Goal: Information Seeking & Learning: Learn about a topic

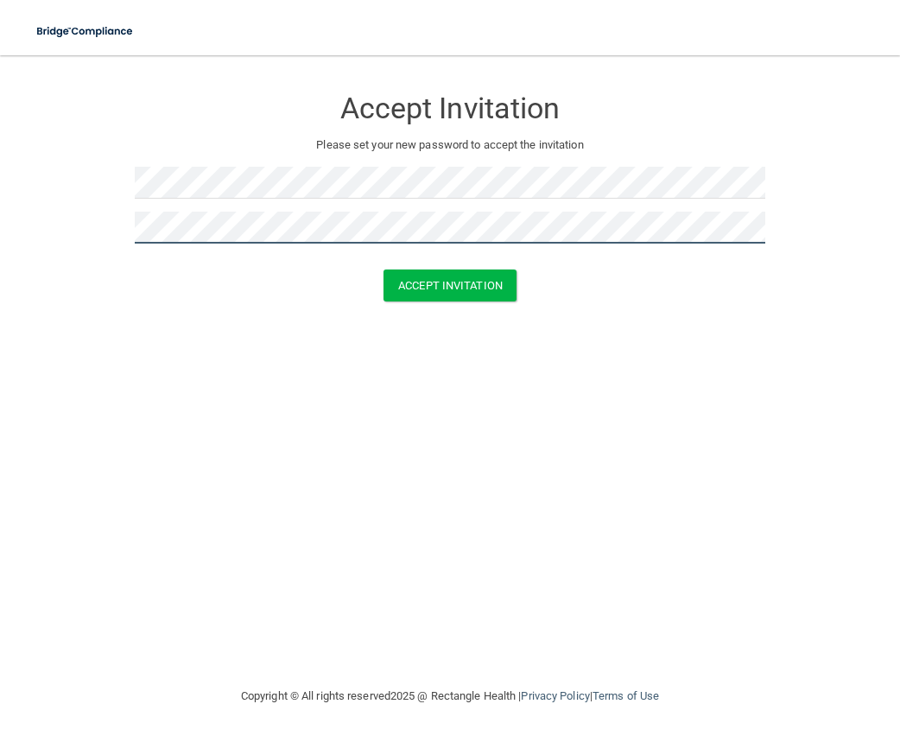
click at [383, 269] on button "Accept Invitation" at bounding box center [449, 285] width 133 height 32
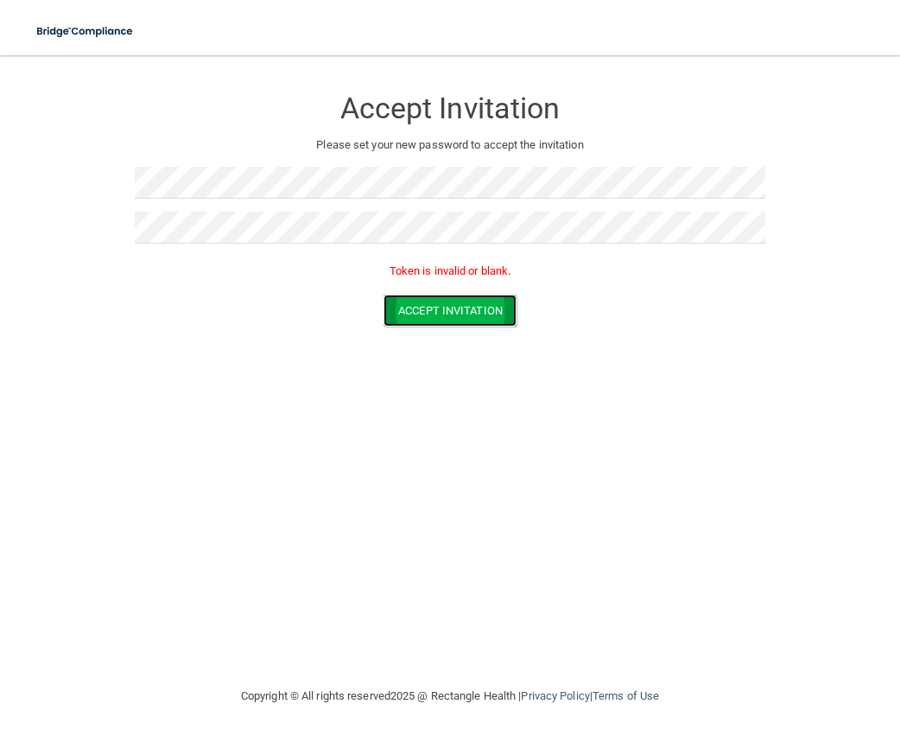
click at [470, 312] on button "Accept Invitation" at bounding box center [449, 311] width 133 height 32
click at [326, 209] on div at bounding box center [450, 189] width 631 height 45
click at [405, 250] on div at bounding box center [450, 234] width 631 height 45
click at [491, 304] on button "Accept Invitation" at bounding box center [449, 311] width 133 height 32
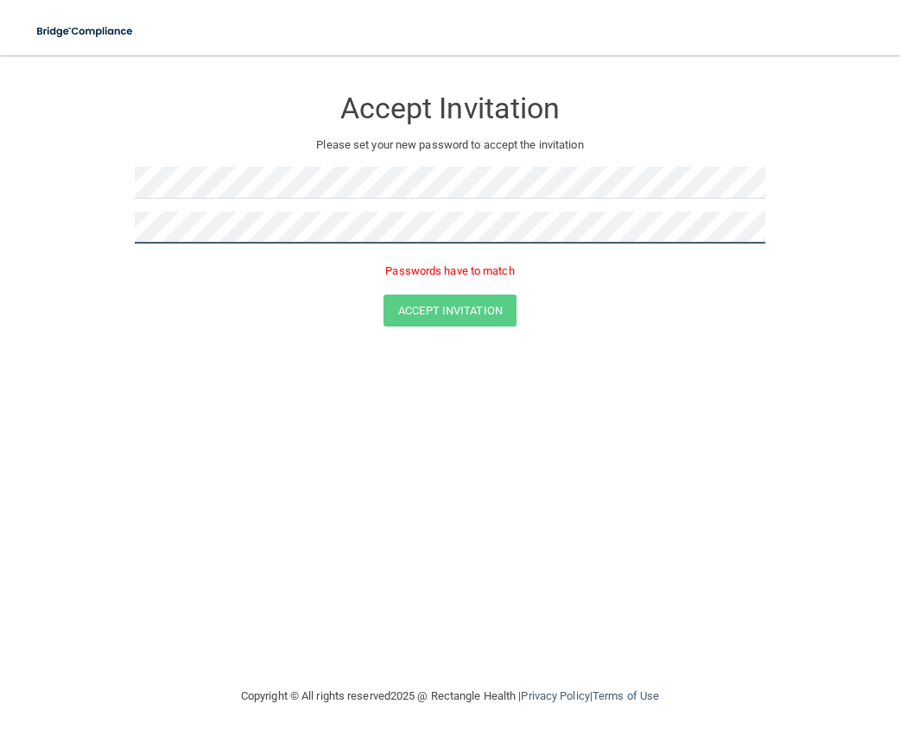
click at [18, 231] on main "Accept Invitation Please set your new password to accept the invitation Passwor…" at bounding box center [450, 398] width 900 height 687
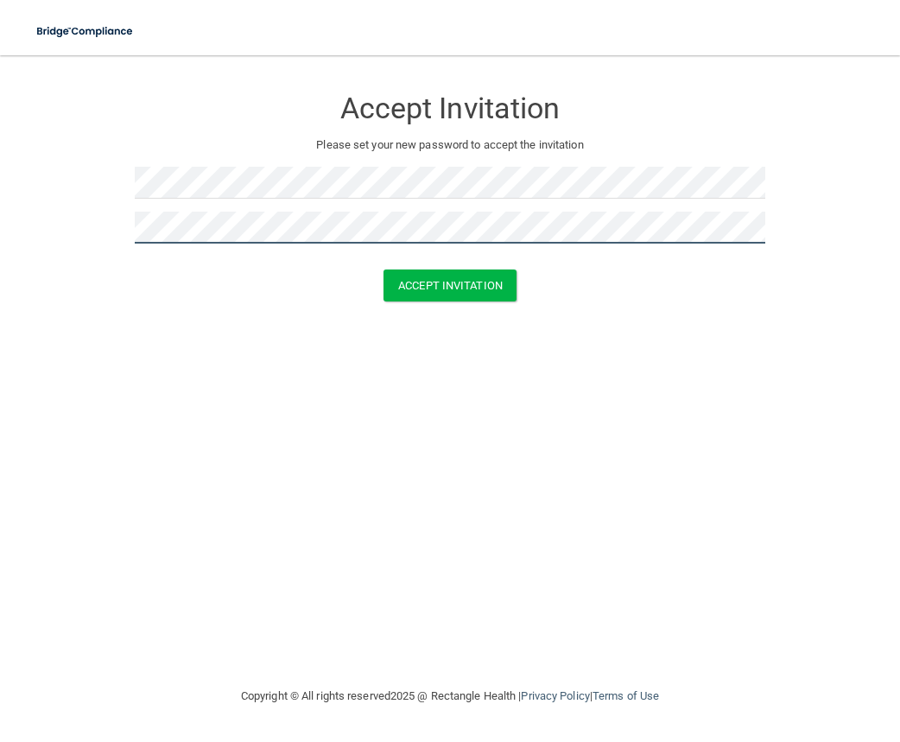
click at [383, 269] on button "Accept Invitation" at bounding box center [449, 285] width 133 height 32
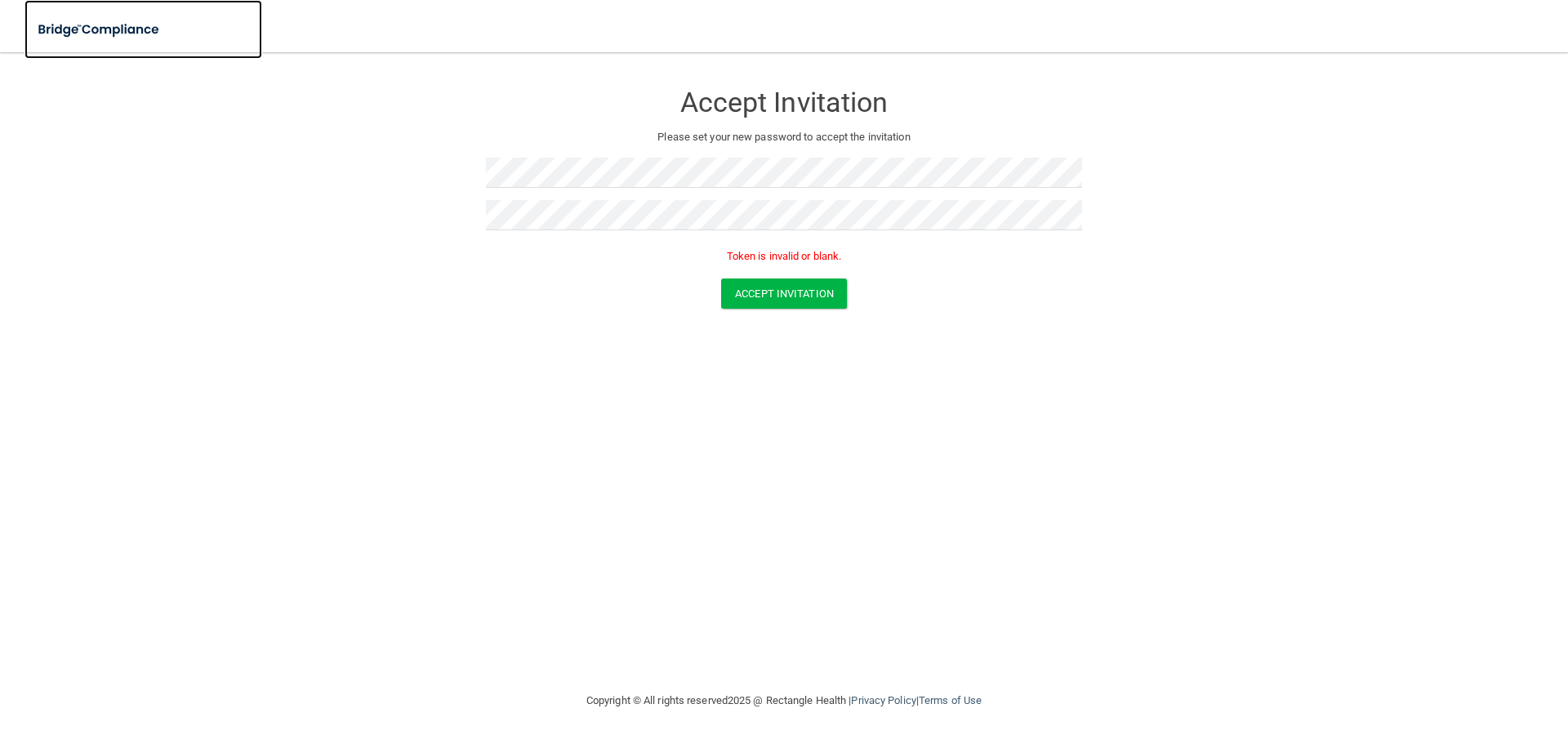
click at [131, 24] on img at bounding box center [99, 29] width 150 height 33
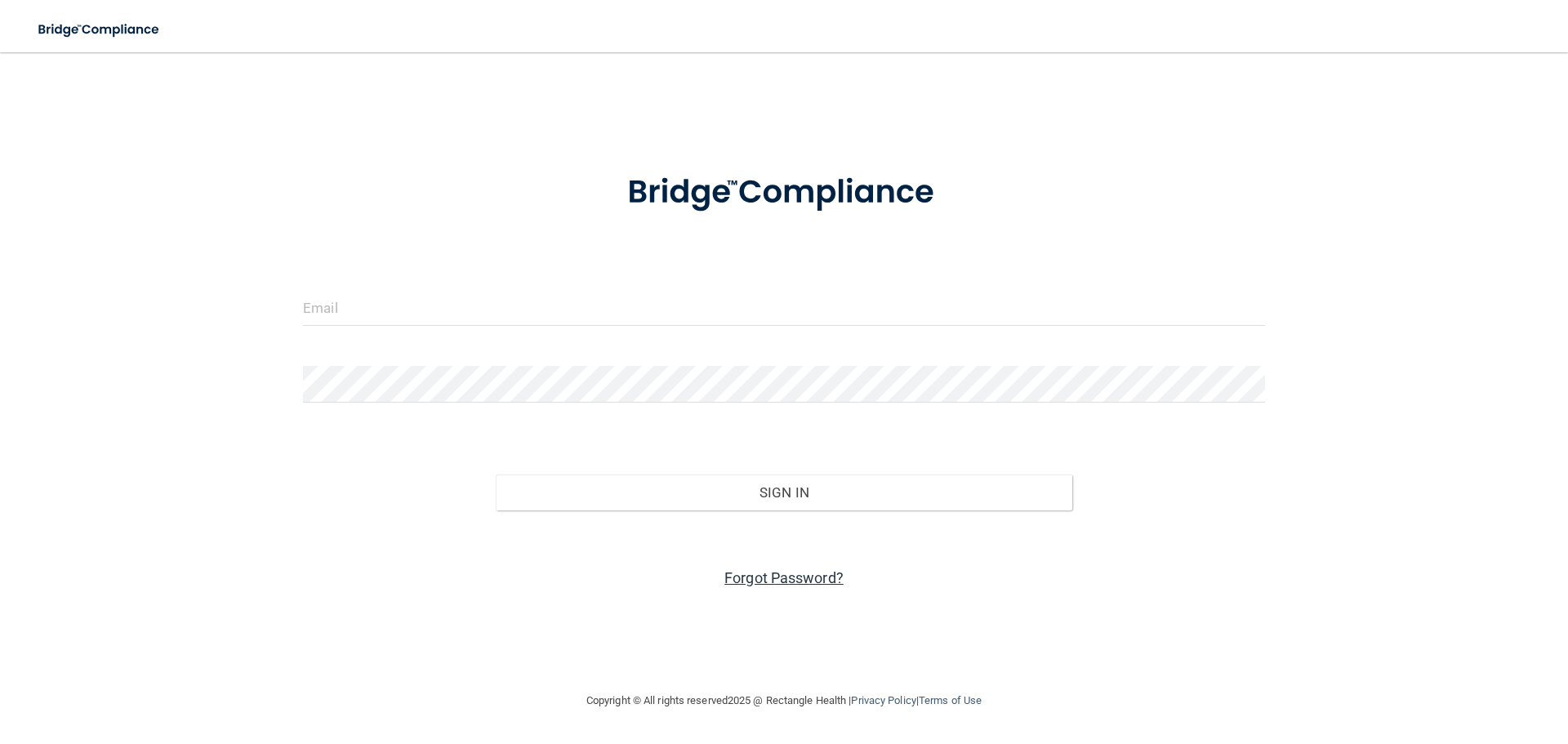
click at [810, 576] on link "Forgot Password?" at bounding box center [784, 578] width 119 height 17
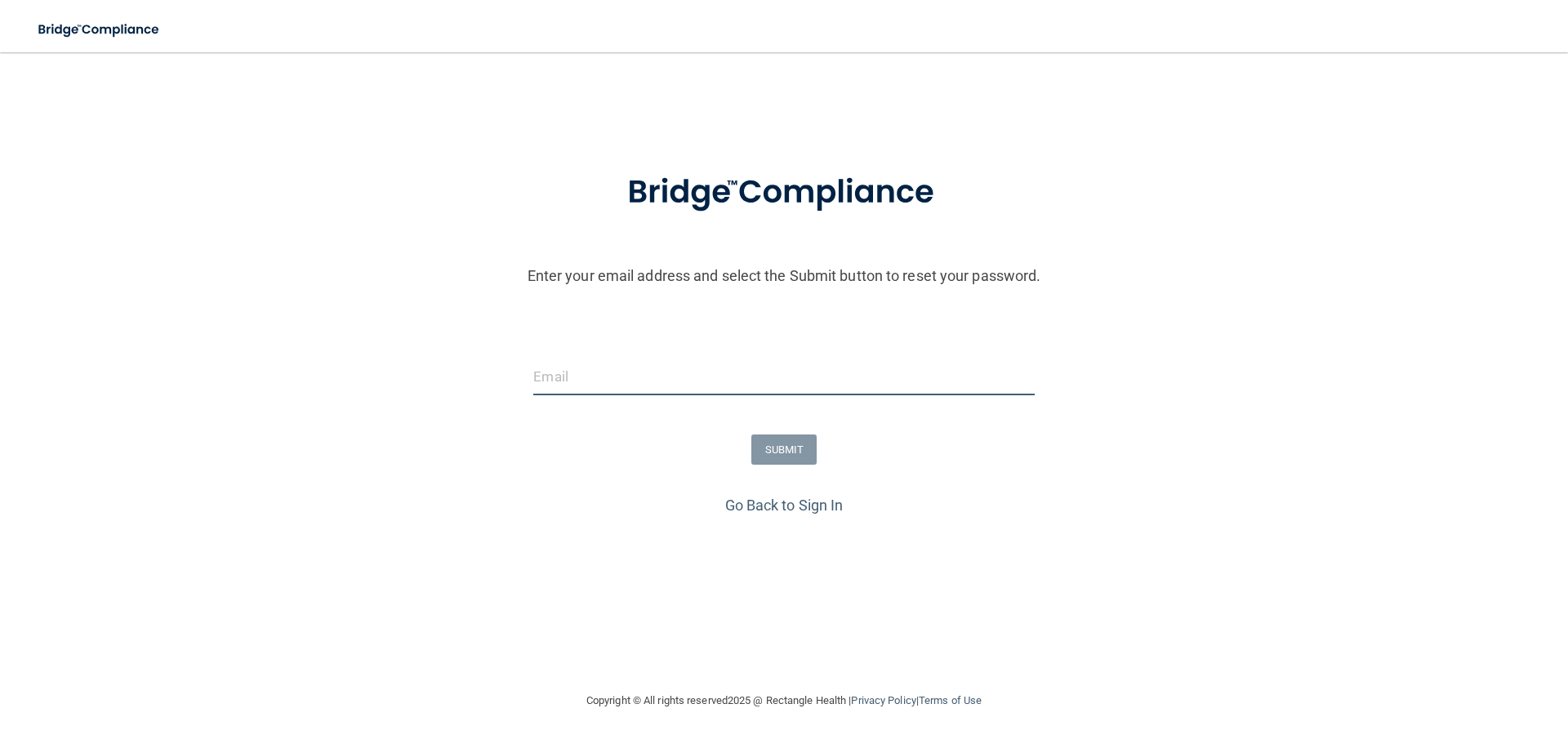
click at [635, 390] on input "email" at bounding box center [783, 376] width 500 height 37
type input "[EMAIL_ADDRESS][DOMAIN_NAME]"
click at [764, 464] on button "SUBMIT" at bounding box center [785, 449] width 66 height 30
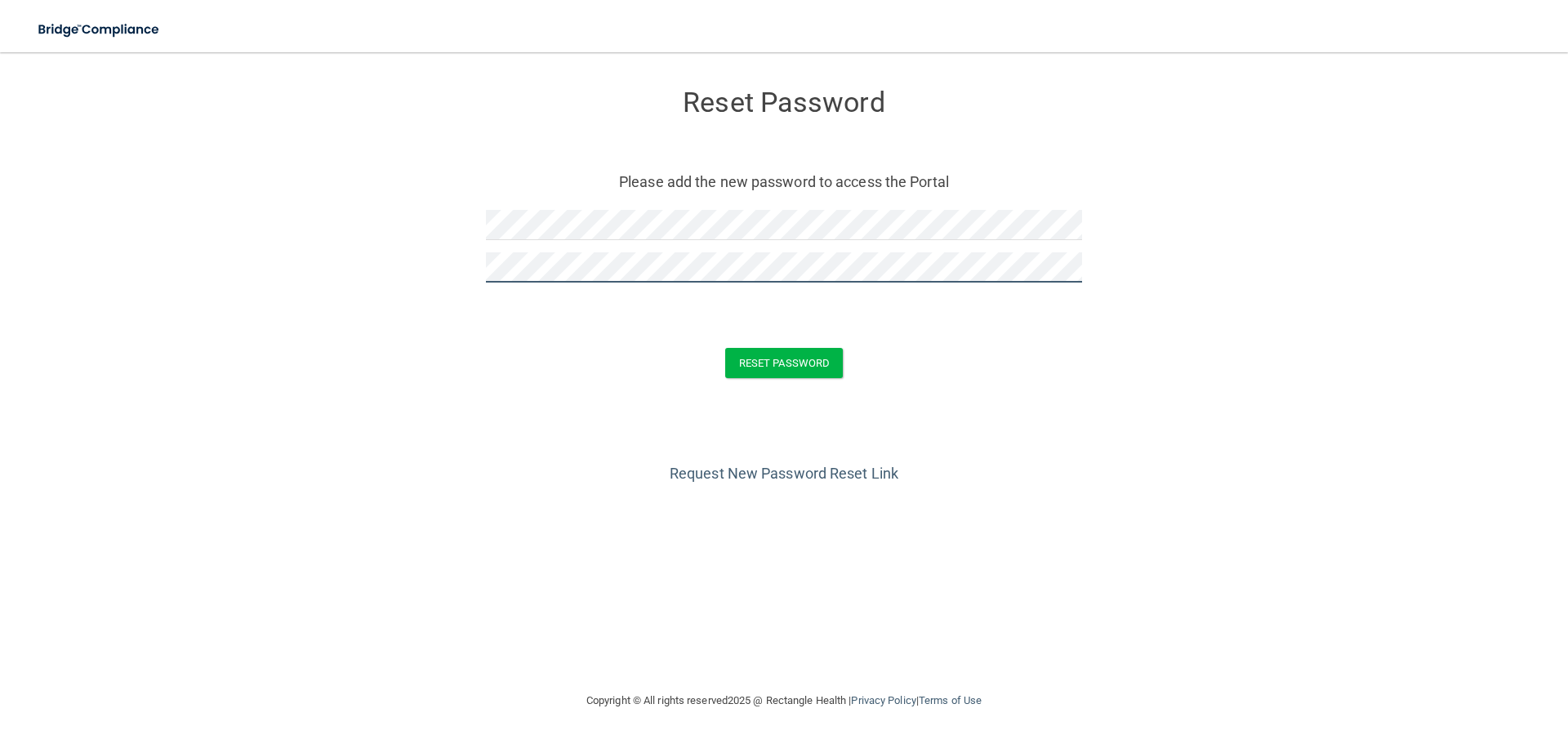
click at [725, 348] on button "Reset Password" at bounding box center [784, 363] width 117 height 30
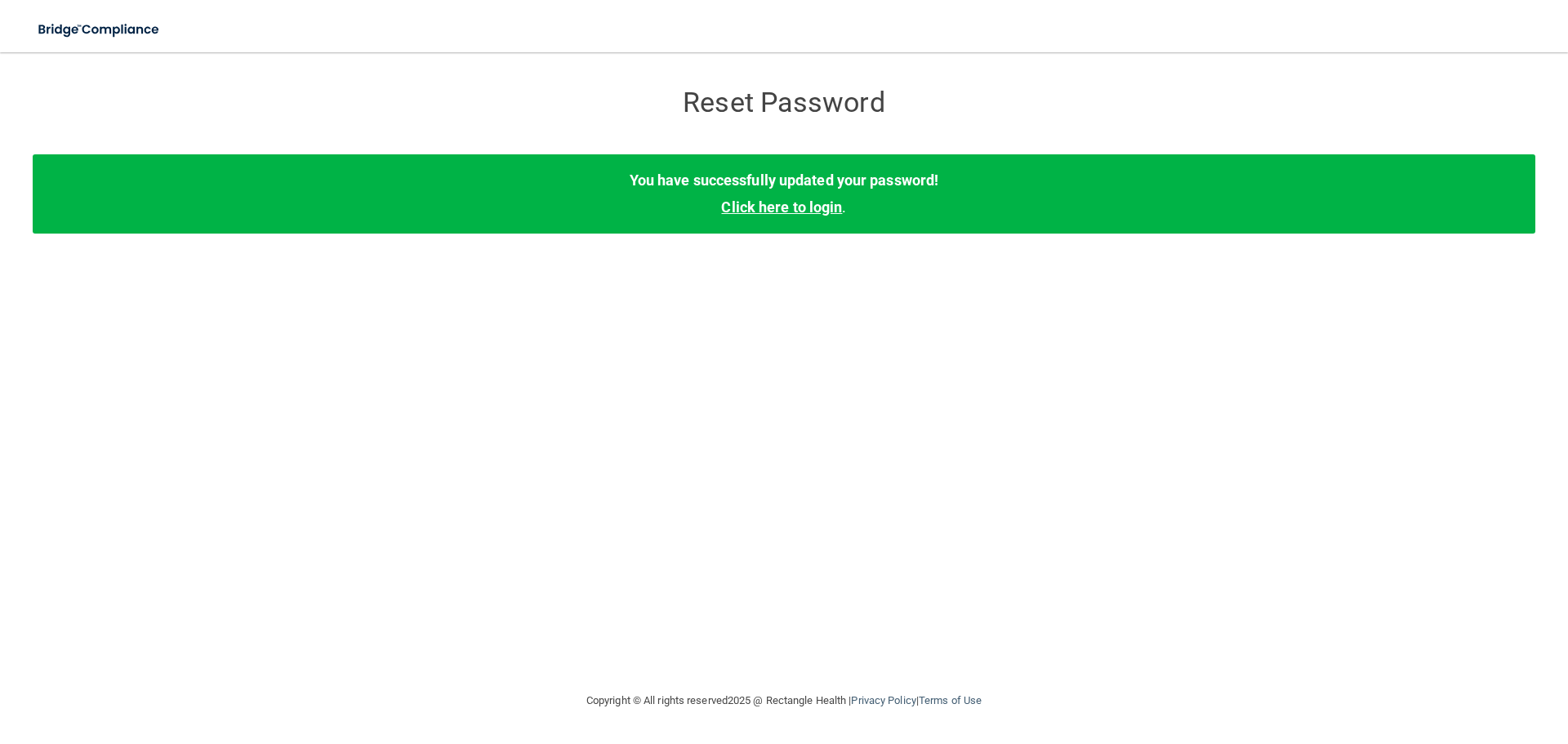
click at [818, 203] on link "Click here to login" at bounding box center [782, 207] width 121 height 17
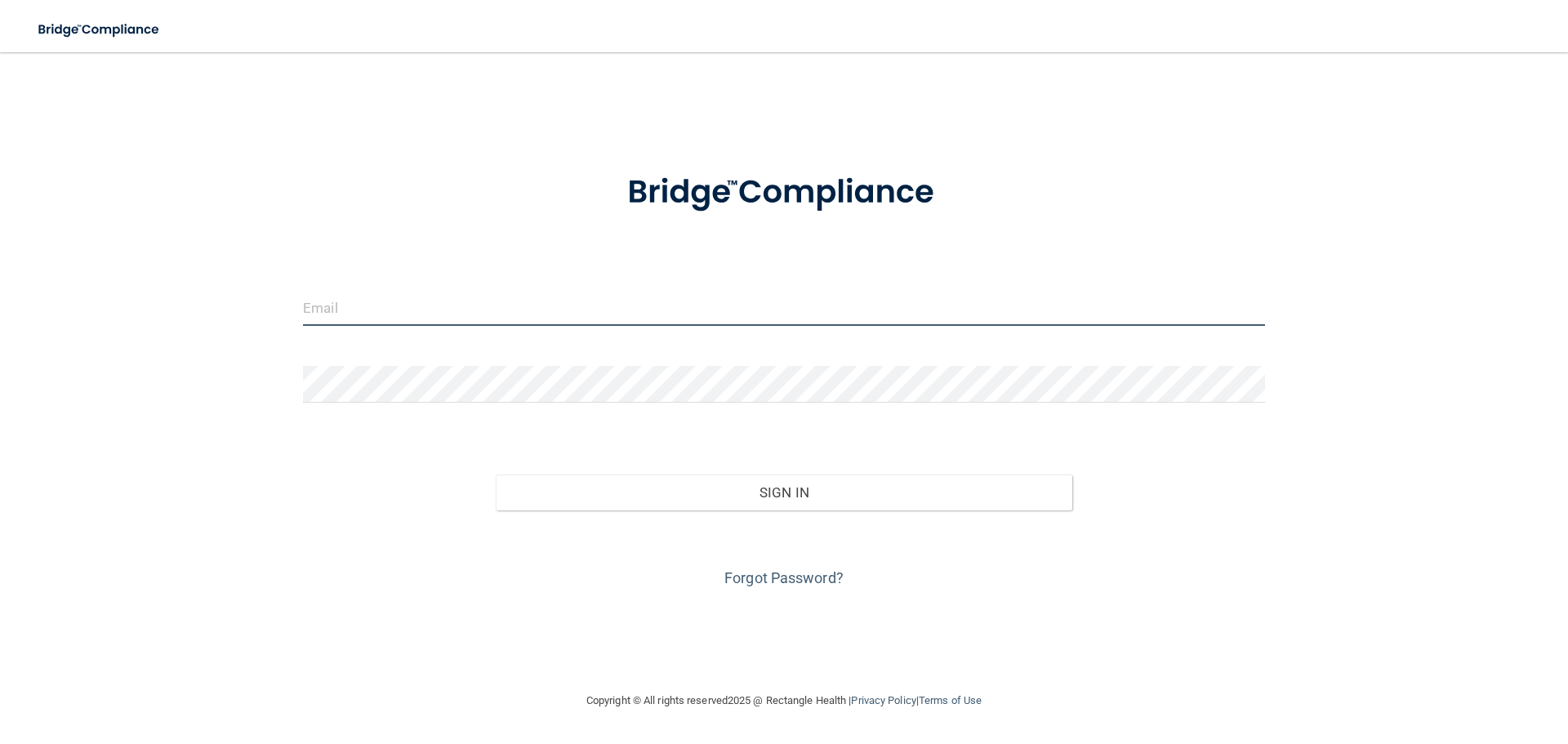
click at [464, 303] on input "email" at bounding box center [783, 307] width 962 height 37
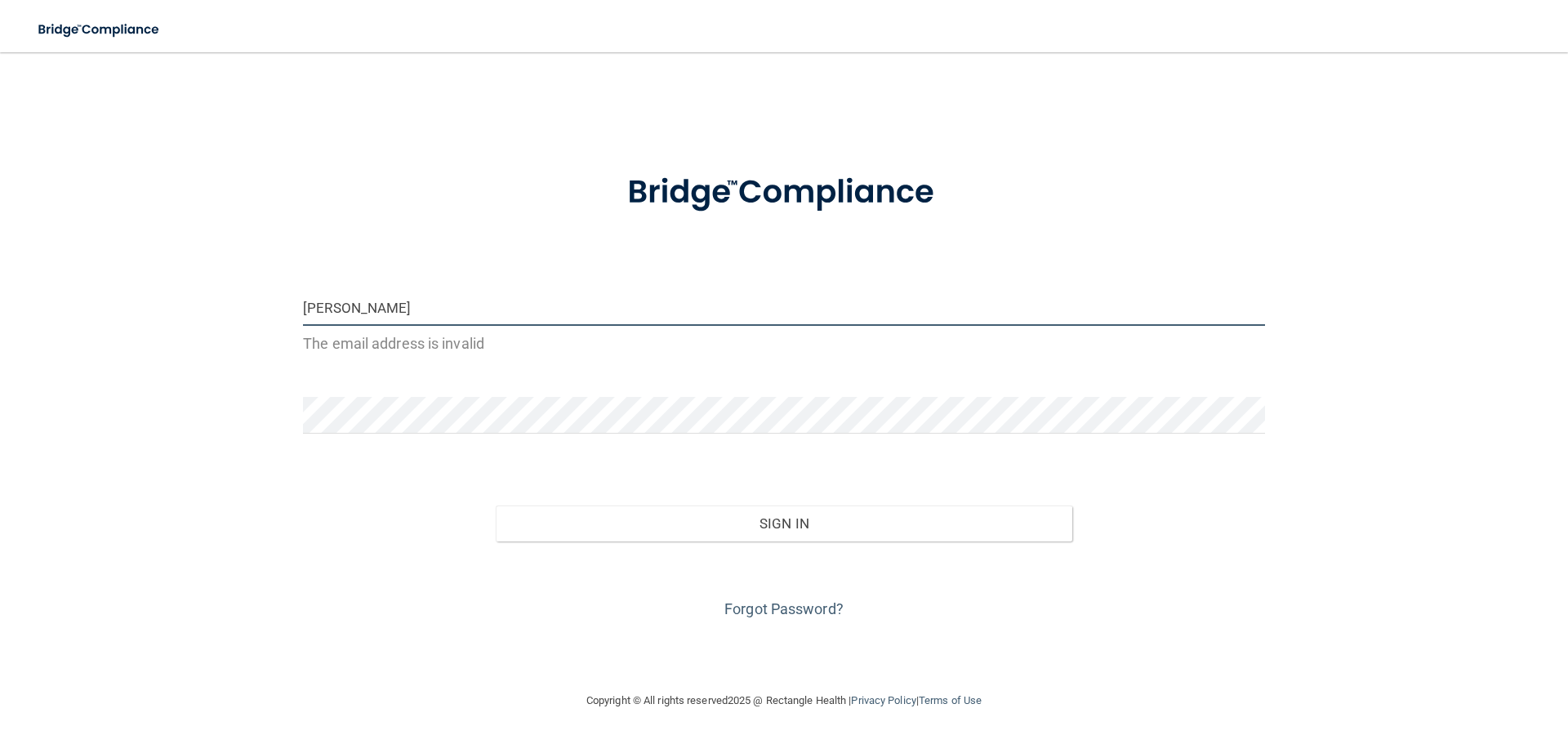
type input "[EMAIL_ADDRESS][DOMAIN_NAME]"
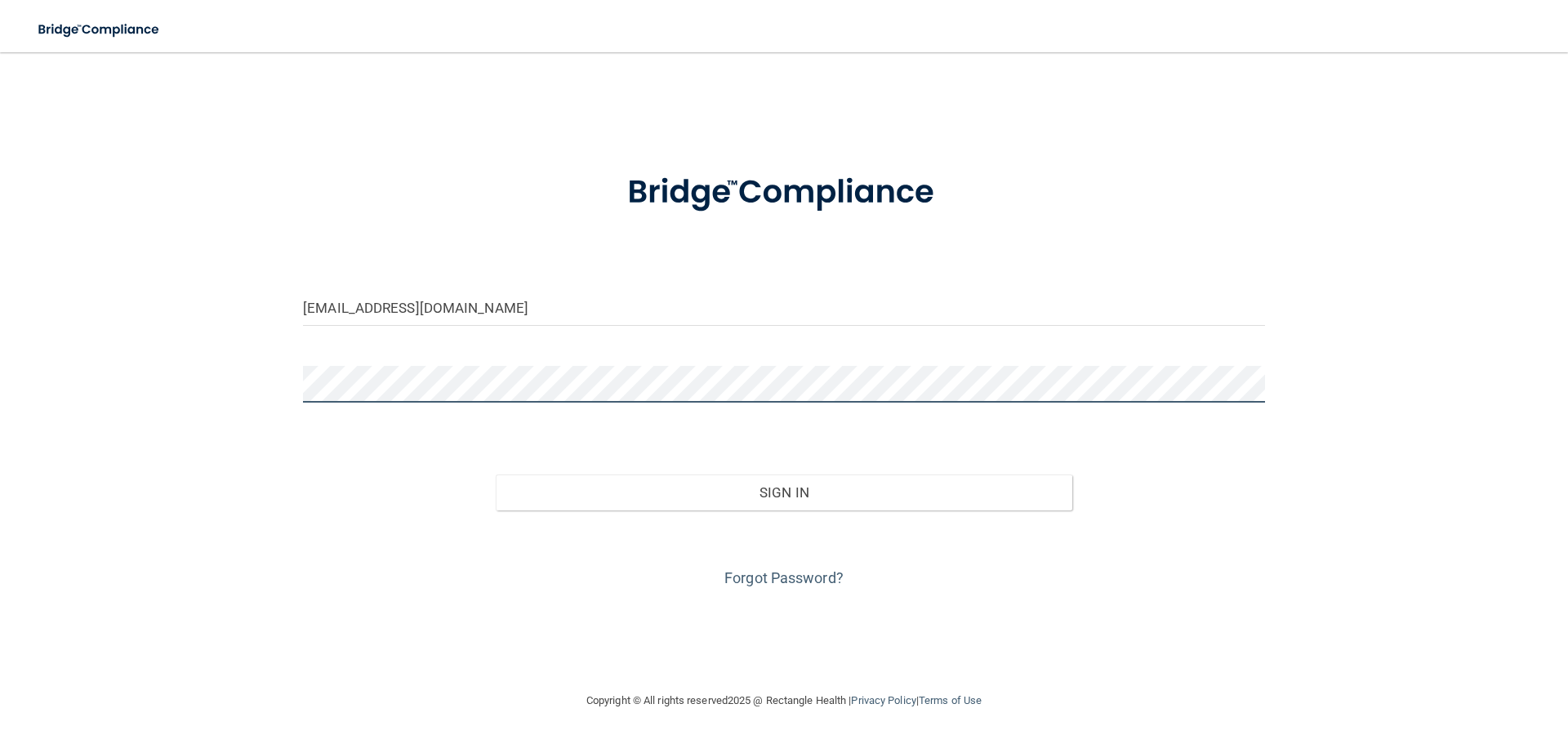
click at [496, 475] on button "Sign In" at bounding box center [784, 493] width 578 height 36
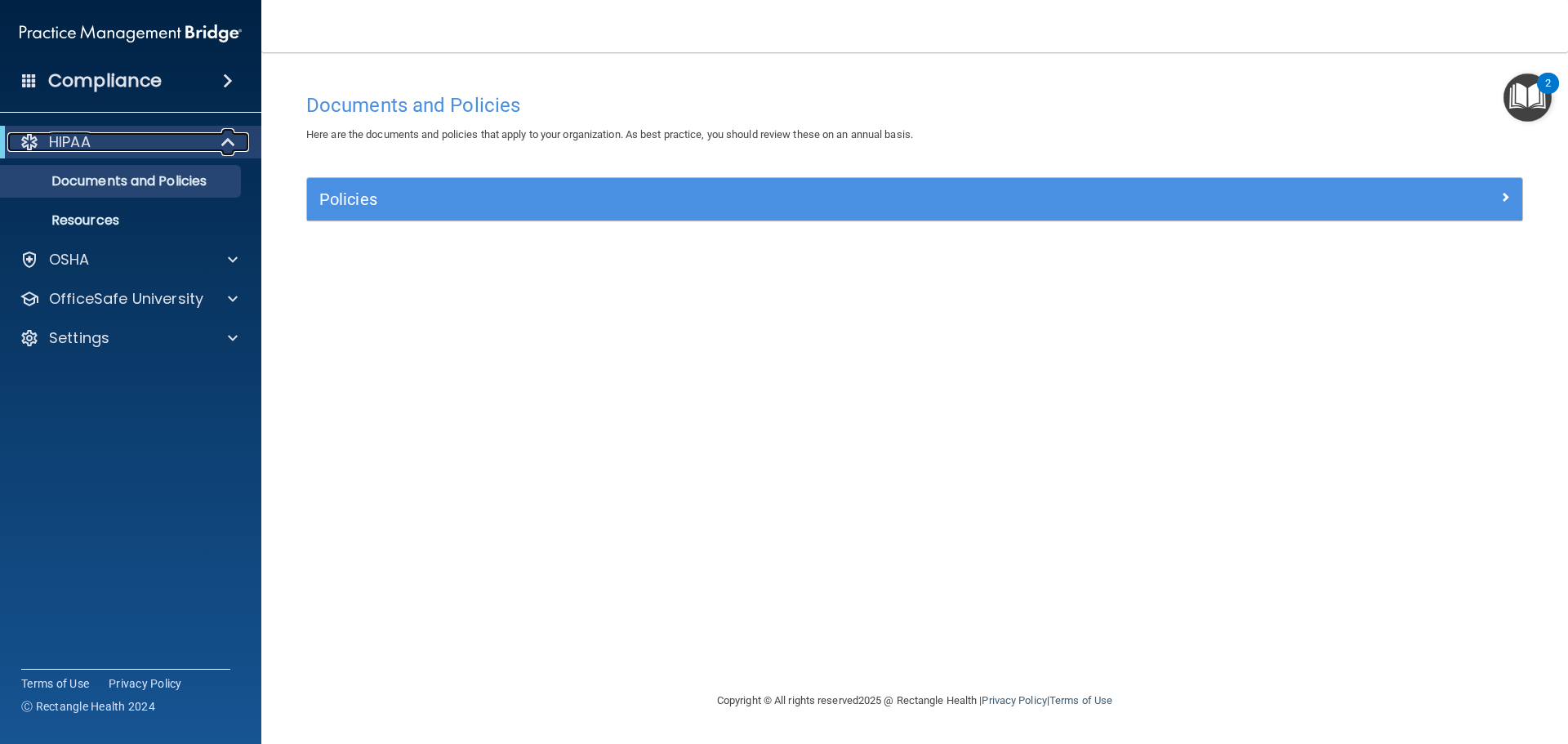
click at [133, 141] on div "HIPAA" at bounding box center [108, 142] width 201 height 20
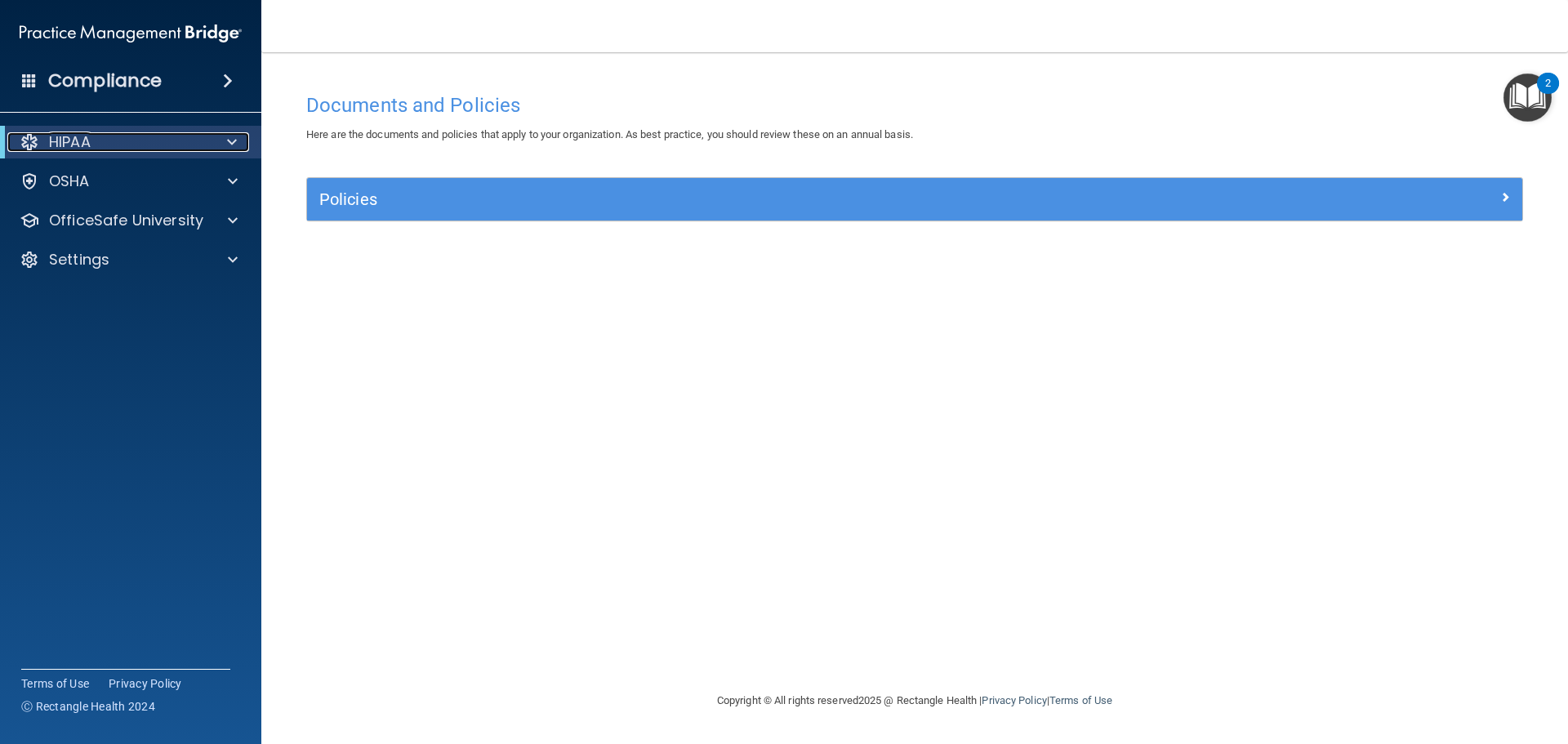
click at [133, 141] on div "HIPAA" at bounding box center [108, 142] width 201 height 20
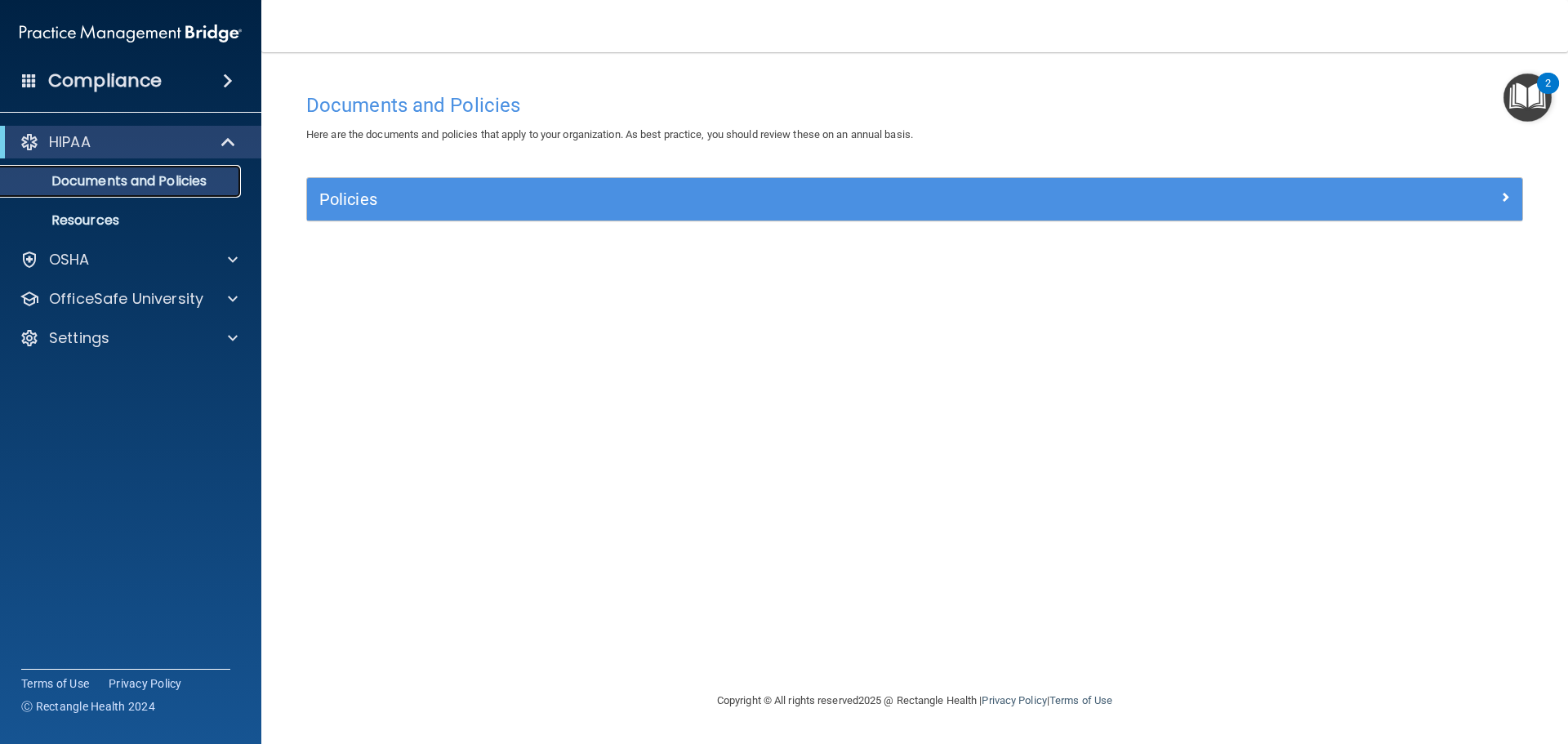
click at [132, 182] on p "Documents and Policies" at bounding box center [122, 181] width 223 height 16
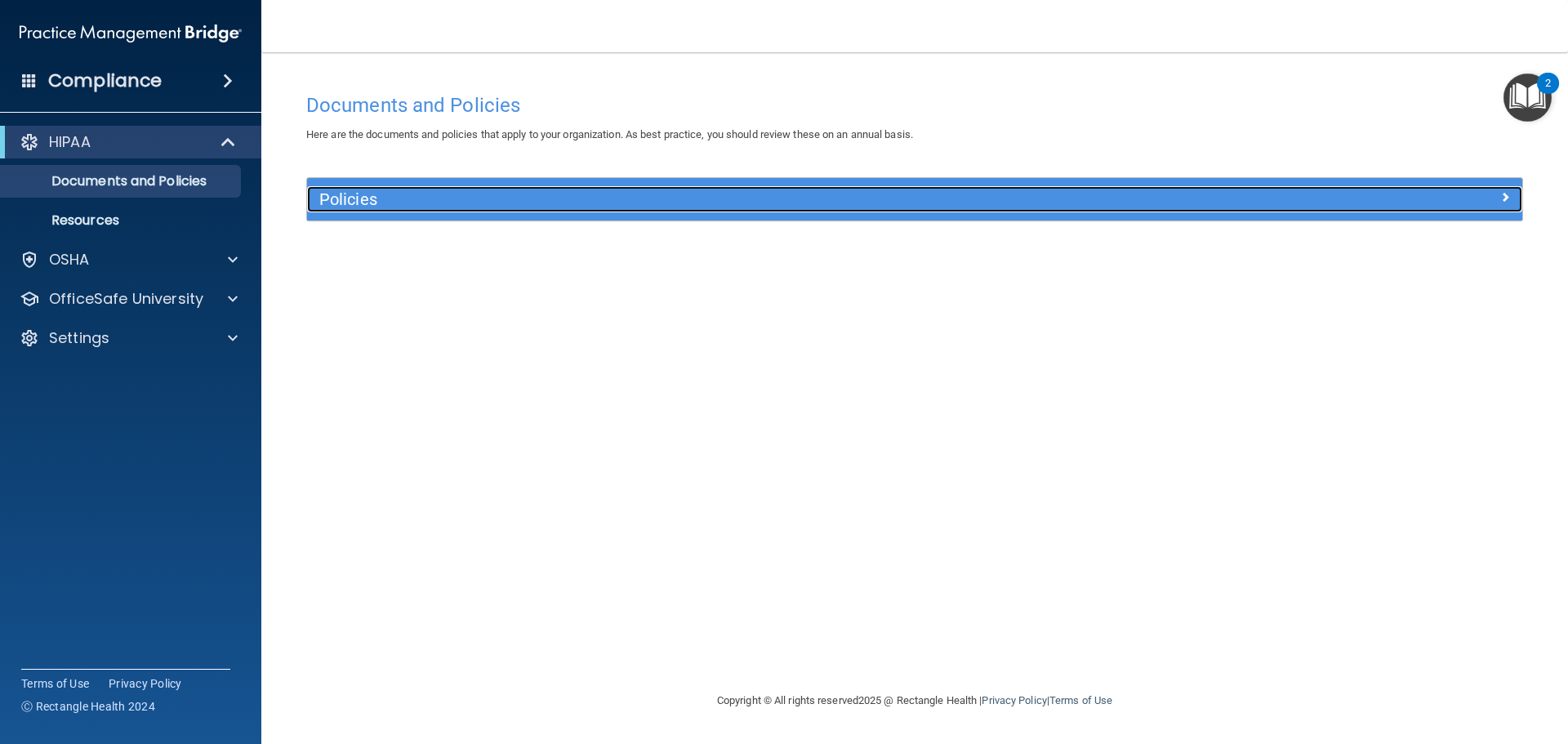
click at [372, 199] on h5 "Policies" at bounding box center [763, 199] width 887 height 18
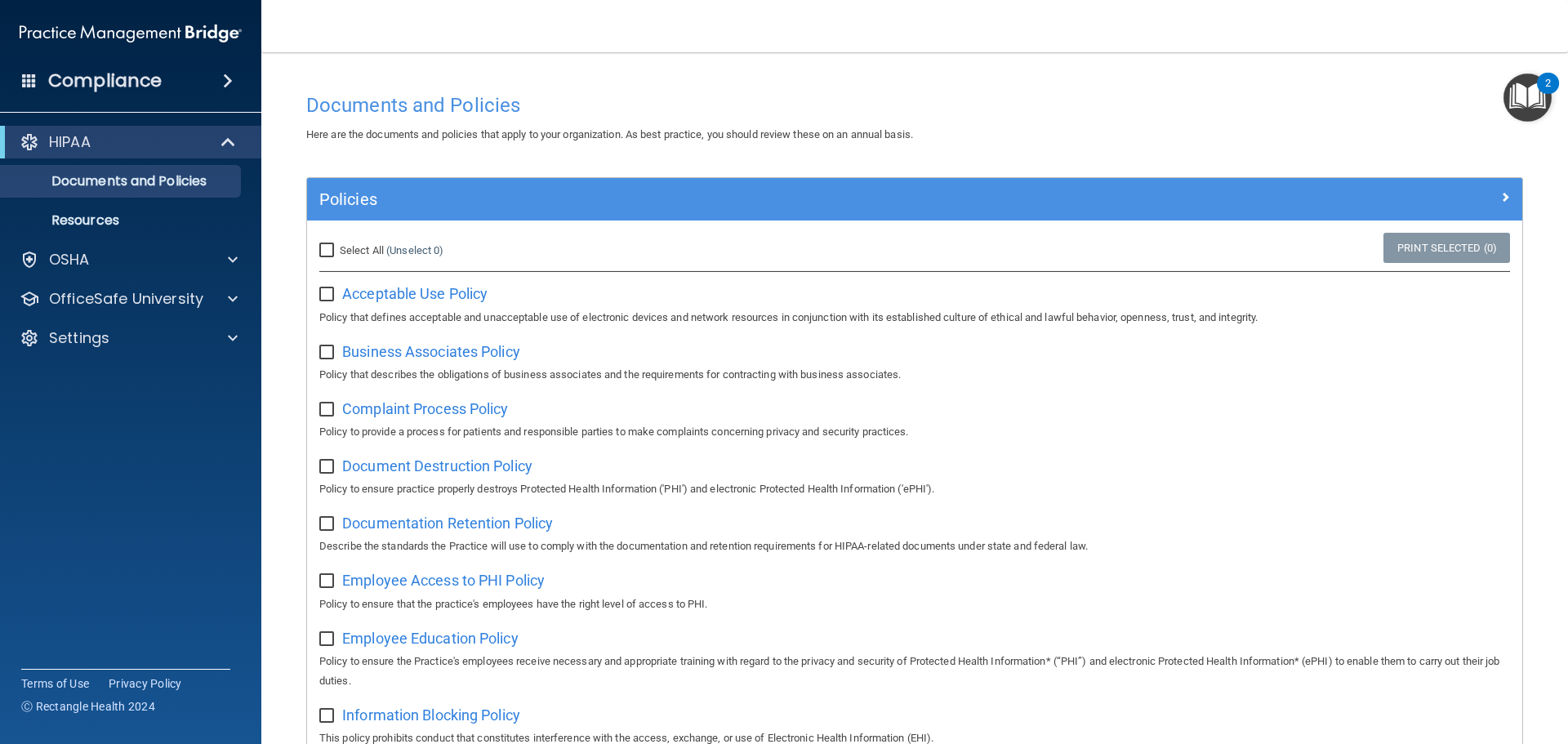
click at [333, 251] on input "Select All (Unselect 0) Unselect All" at bounding box center [329, 251] width 19 height 13
checkbox input "true"
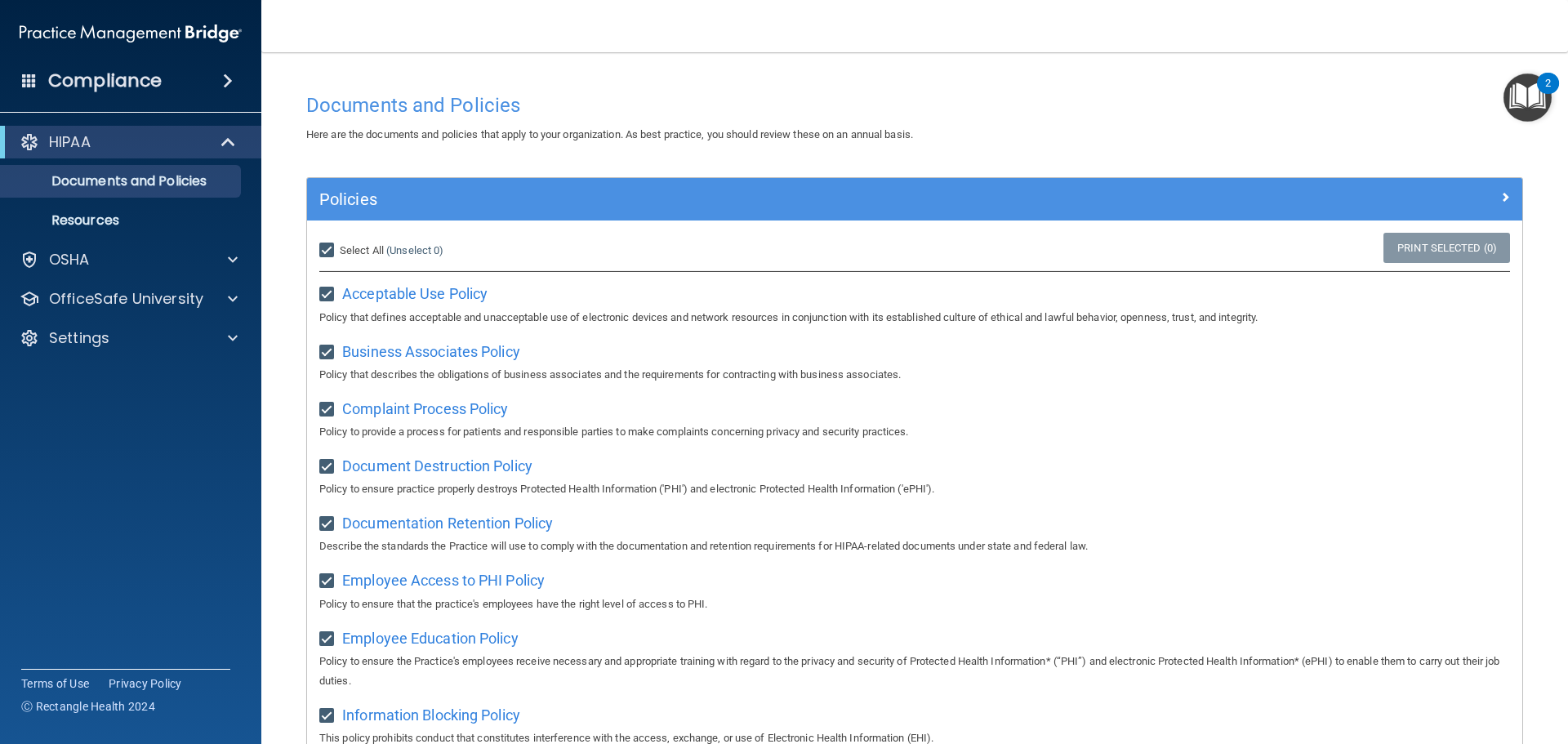
checkbox input "true"
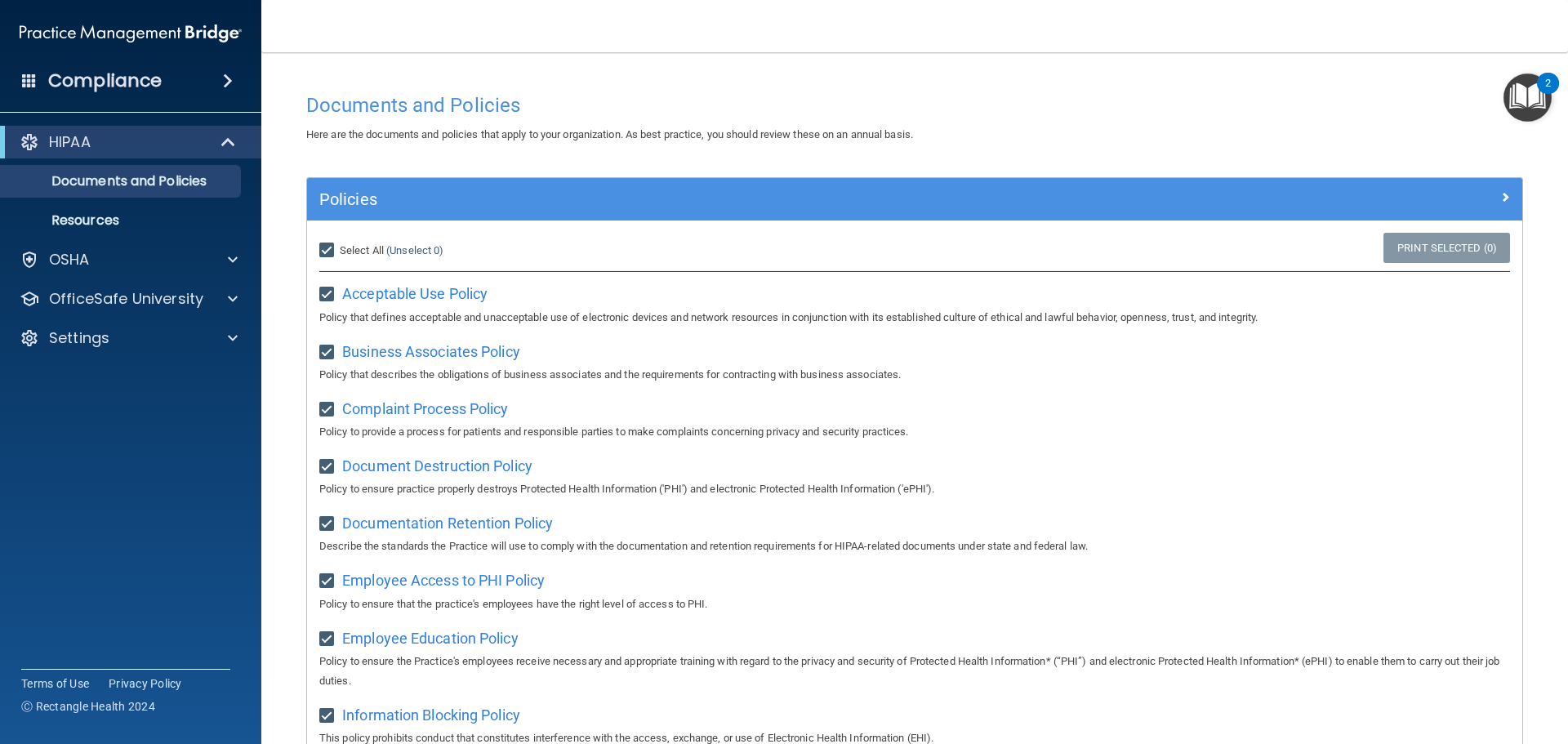
checkbox input "true"
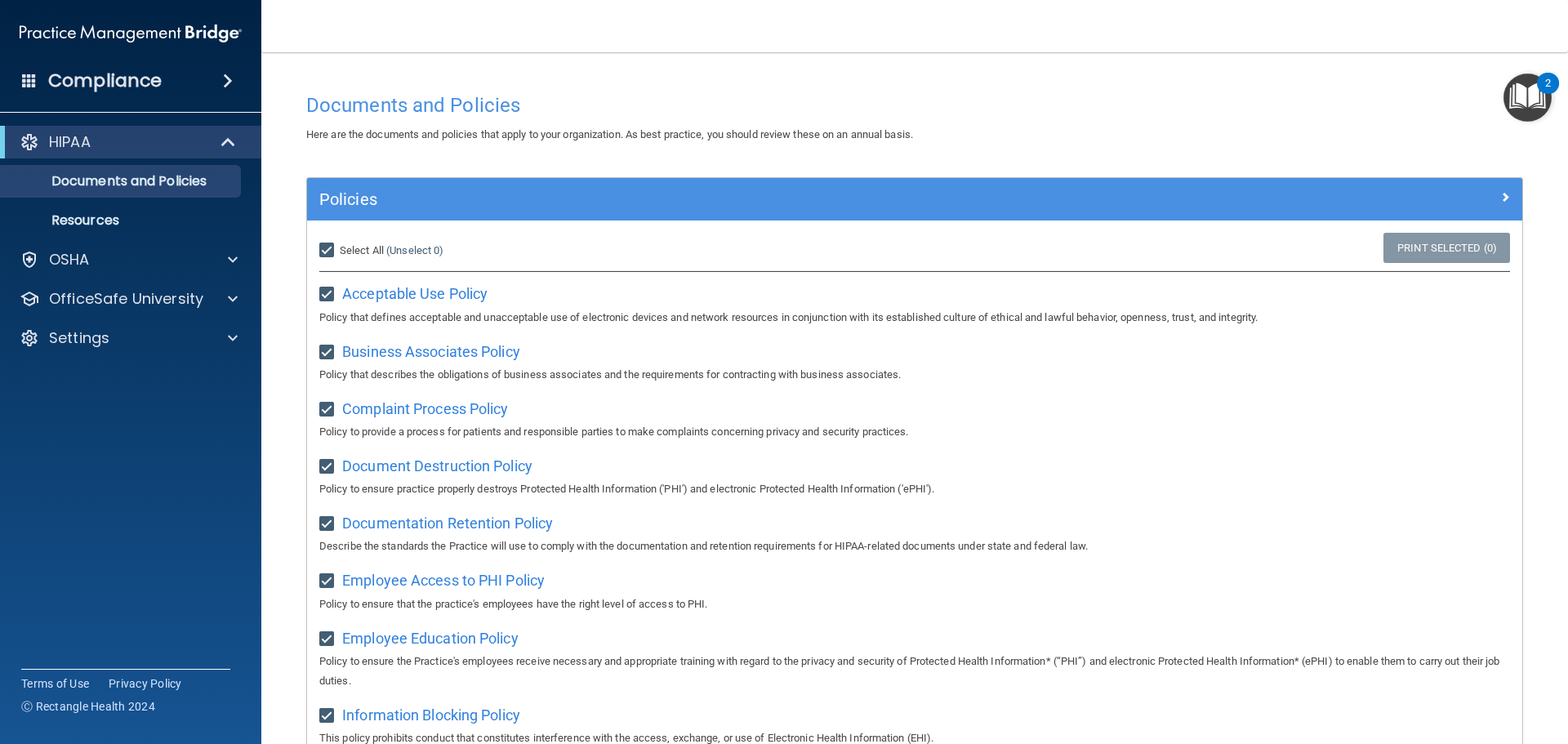
checkbox input "true"
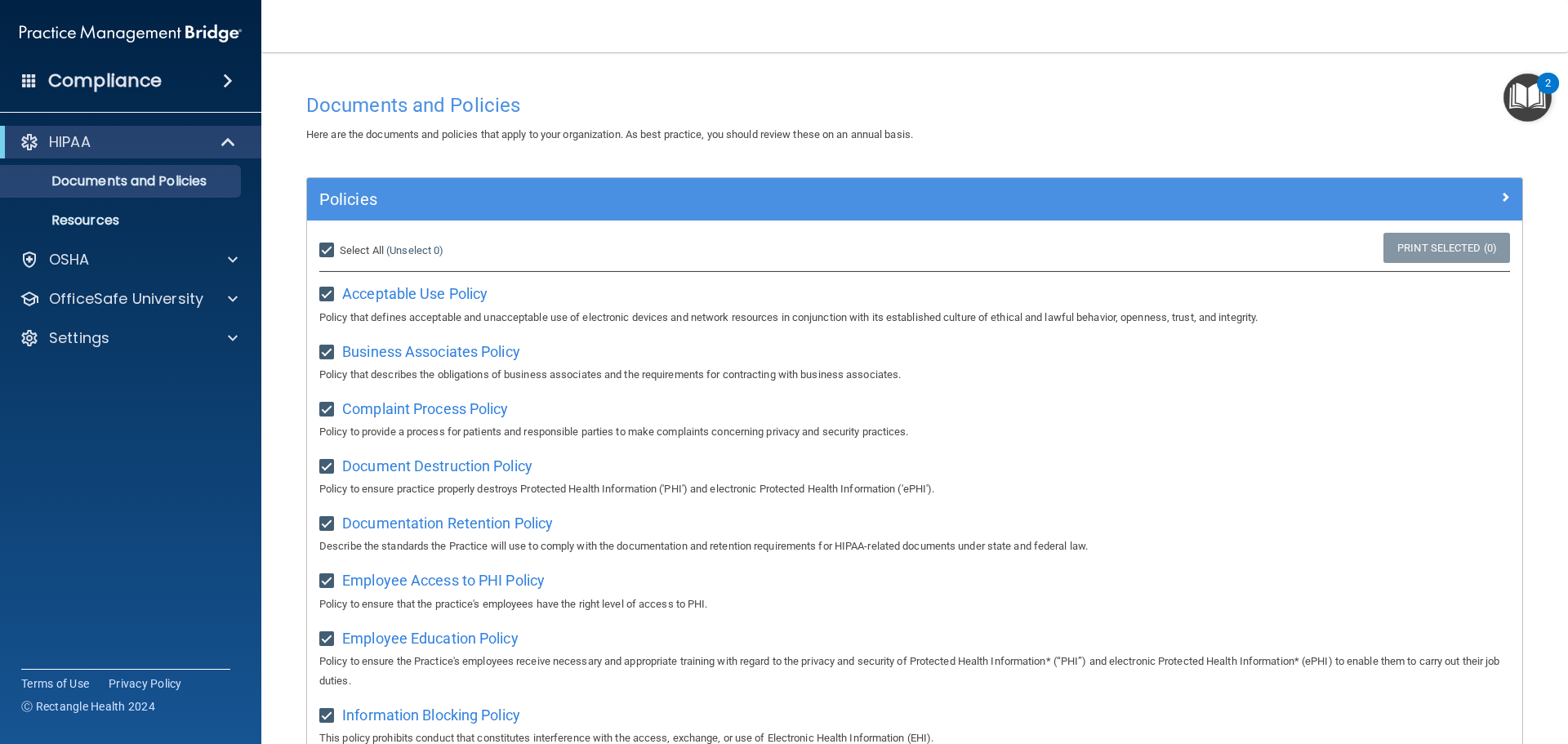
checkbox input "true"
click at [113, 225] on p "Resources" at bounding box center [122, 220] width 223 height 16
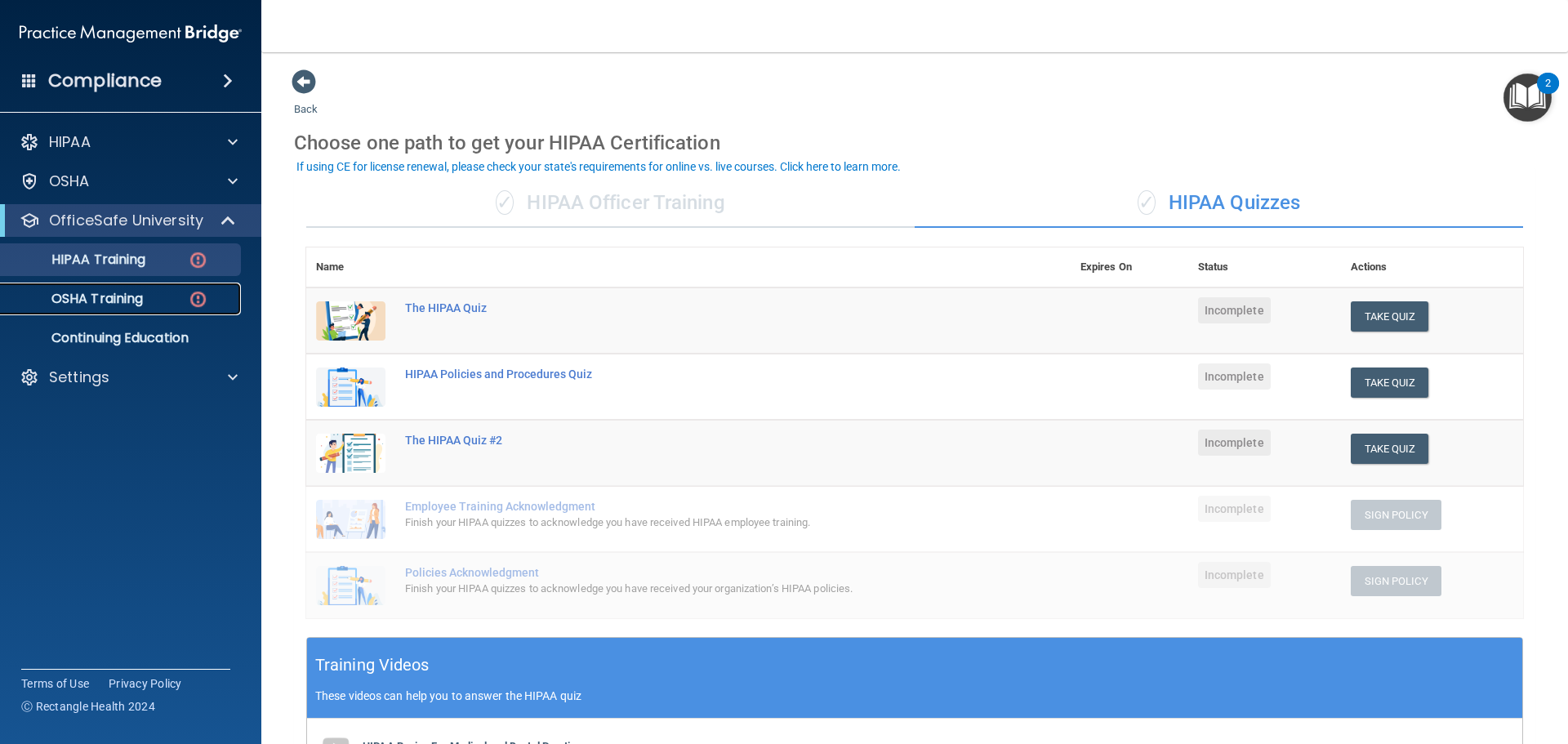
click at [141, 305] on p "OSHA Training" at bounding box center [77, 298] width 132 height 16
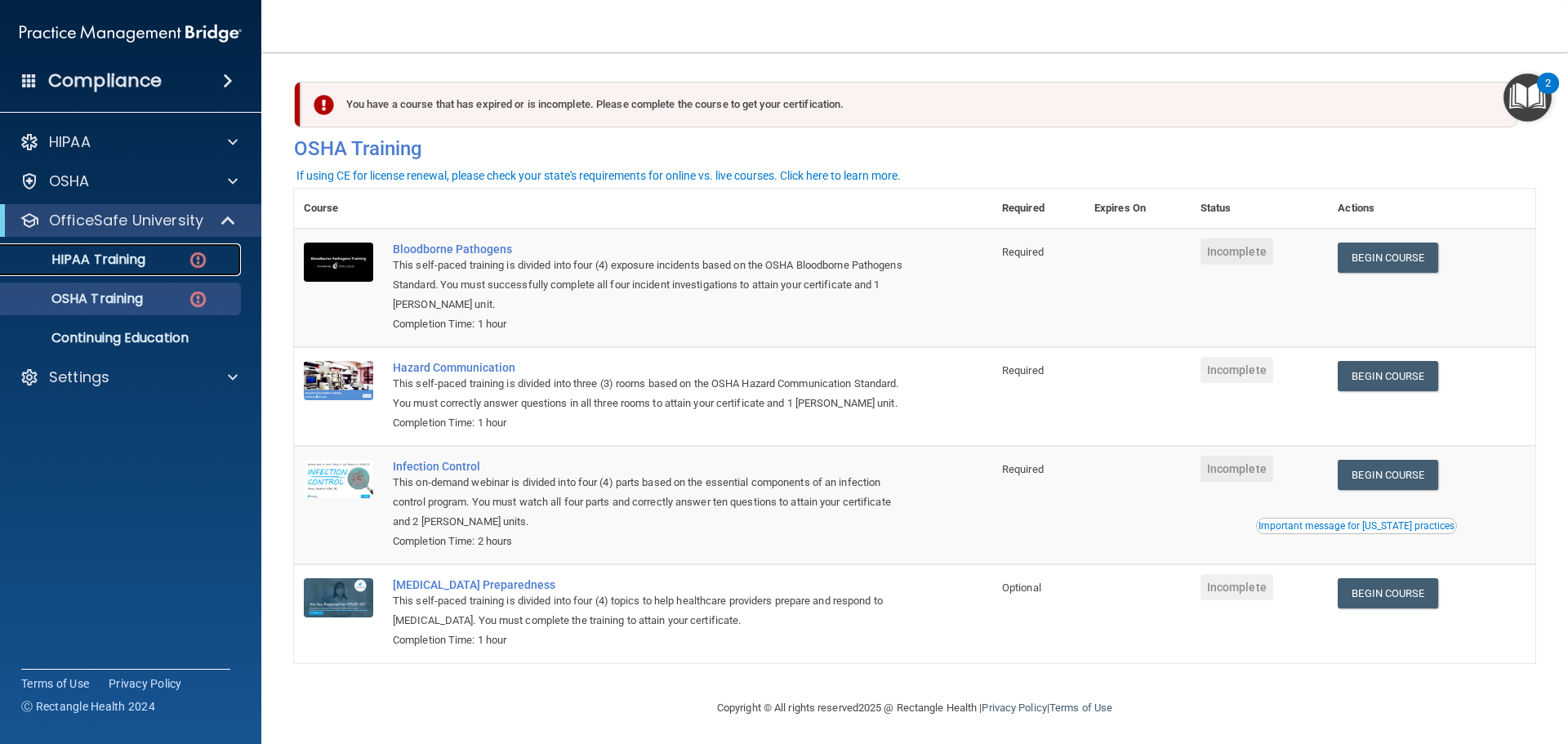
click at [142, 254] on p "HIPAA Training" at bounding box center [78, 259] width 135 height 16
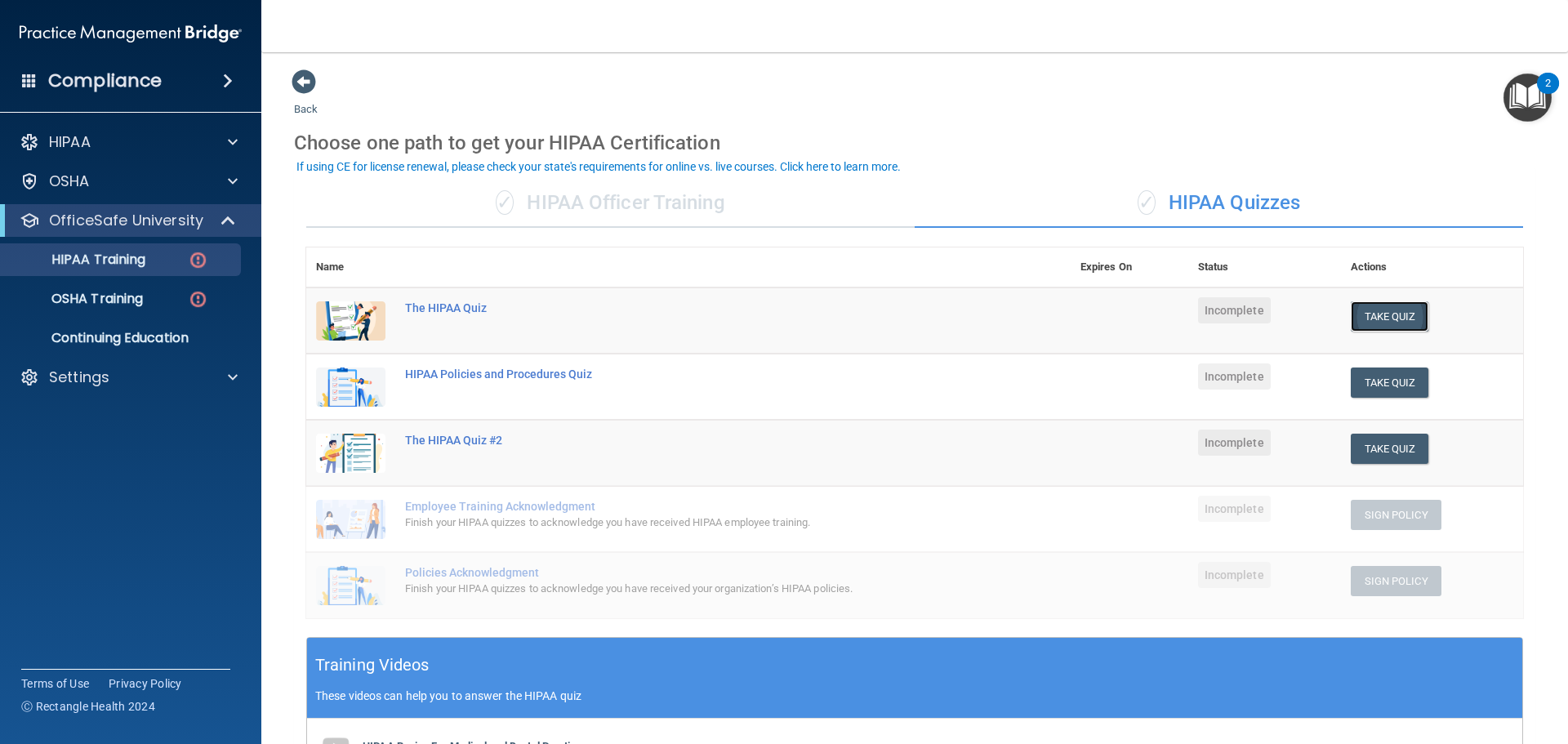
click at [1362, 321] on button "Take Quiz" at bounding box center [1390, 317] width 78 height 30
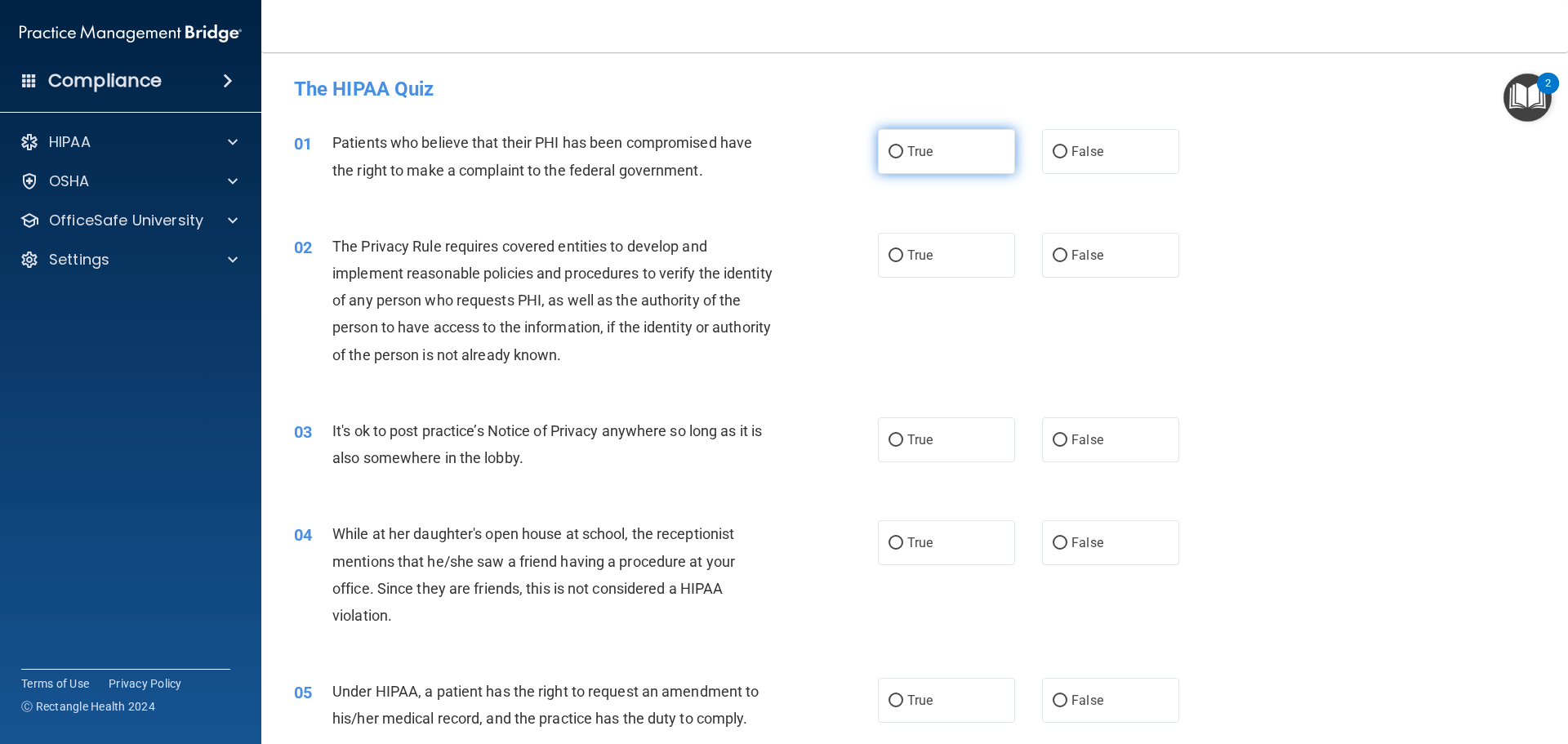
click at [911, 157] on span "True" at bounding box center [920, 151] width 26 height 15
click at [903, 157] on input "True" at bounding box center [897, 152] width 15 height 12
radio input "true"
click at [1053, 543] on input "False" at bounding box center [1060, 543] width 15 height 12
radio input "true"
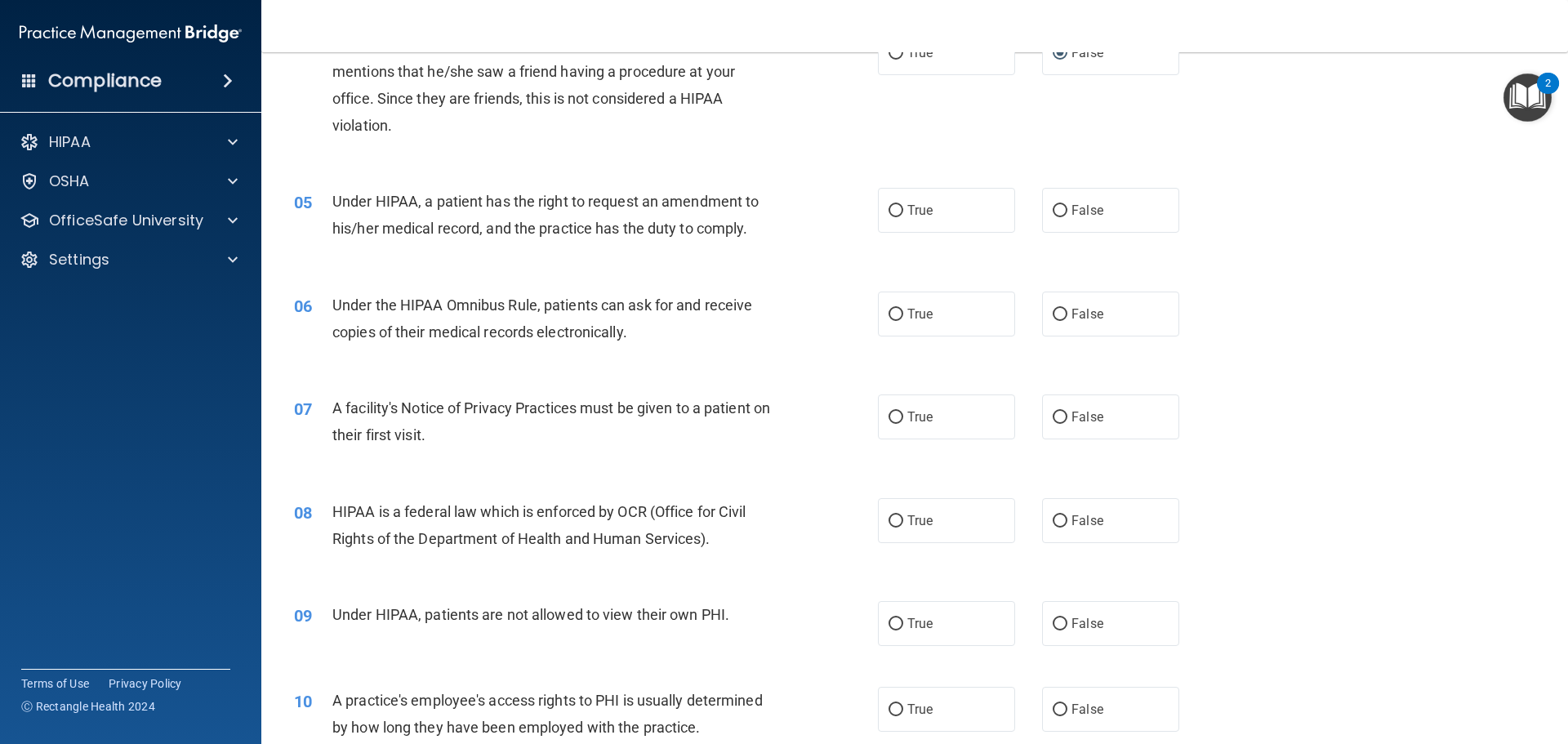
scroll to position [653, 0]
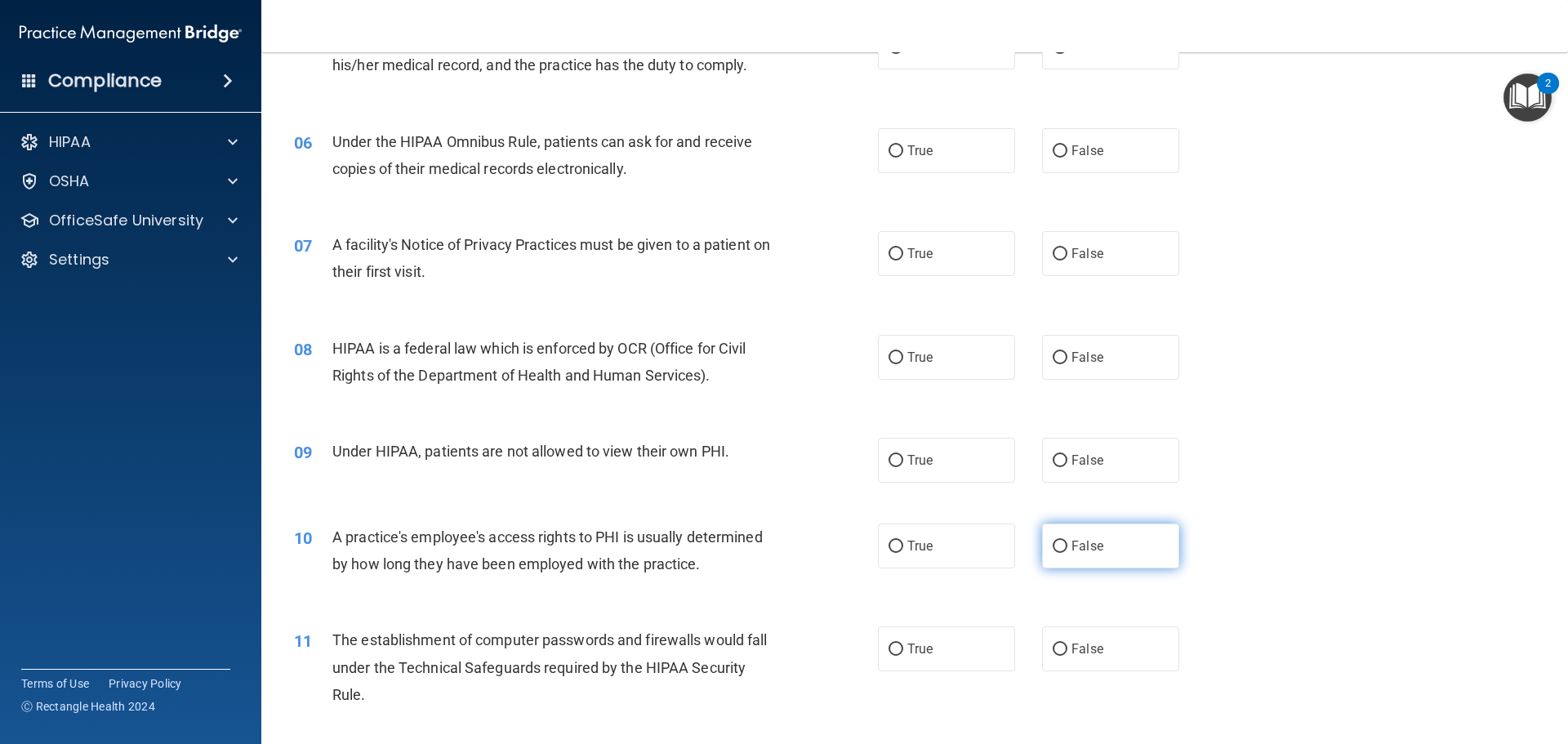
click at [1056, 536] on label "False" at bounding box center [1110, 546] width 137 height 45
click at [1056, 541] on input "False" at bounding box center [1060, 546] width 15 height 12
radio input "true"
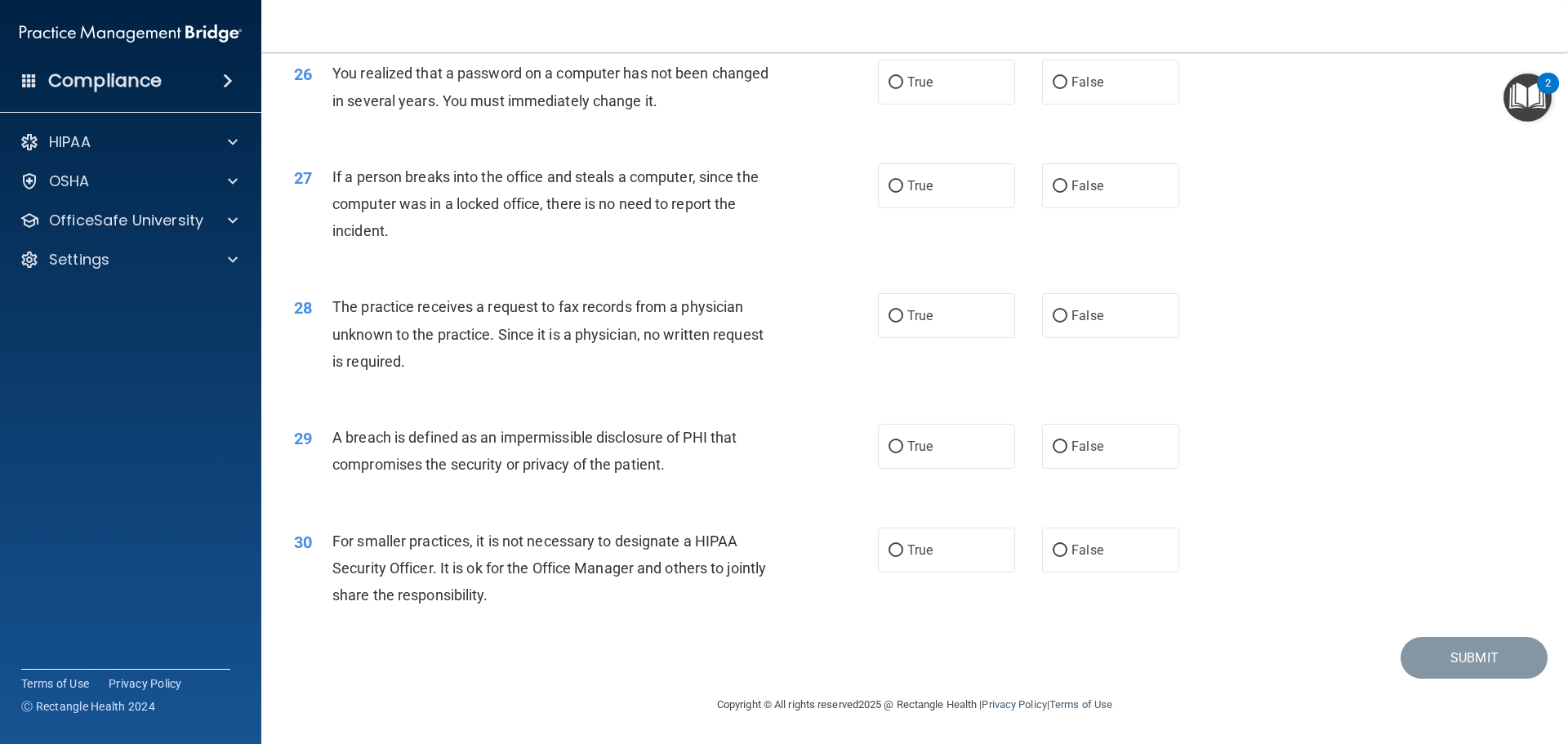
scroll to position [3121, 0]
click at [879, 549] on label "True" at bounding box center [946, 550] width 137 height 45
click at [889, 549] on input "True" at bounding box center [897, 550] width 15 height 12
radio input "true"
click at [890, 451] on input "True" at bounding box center [897, 446] width 15 height 12
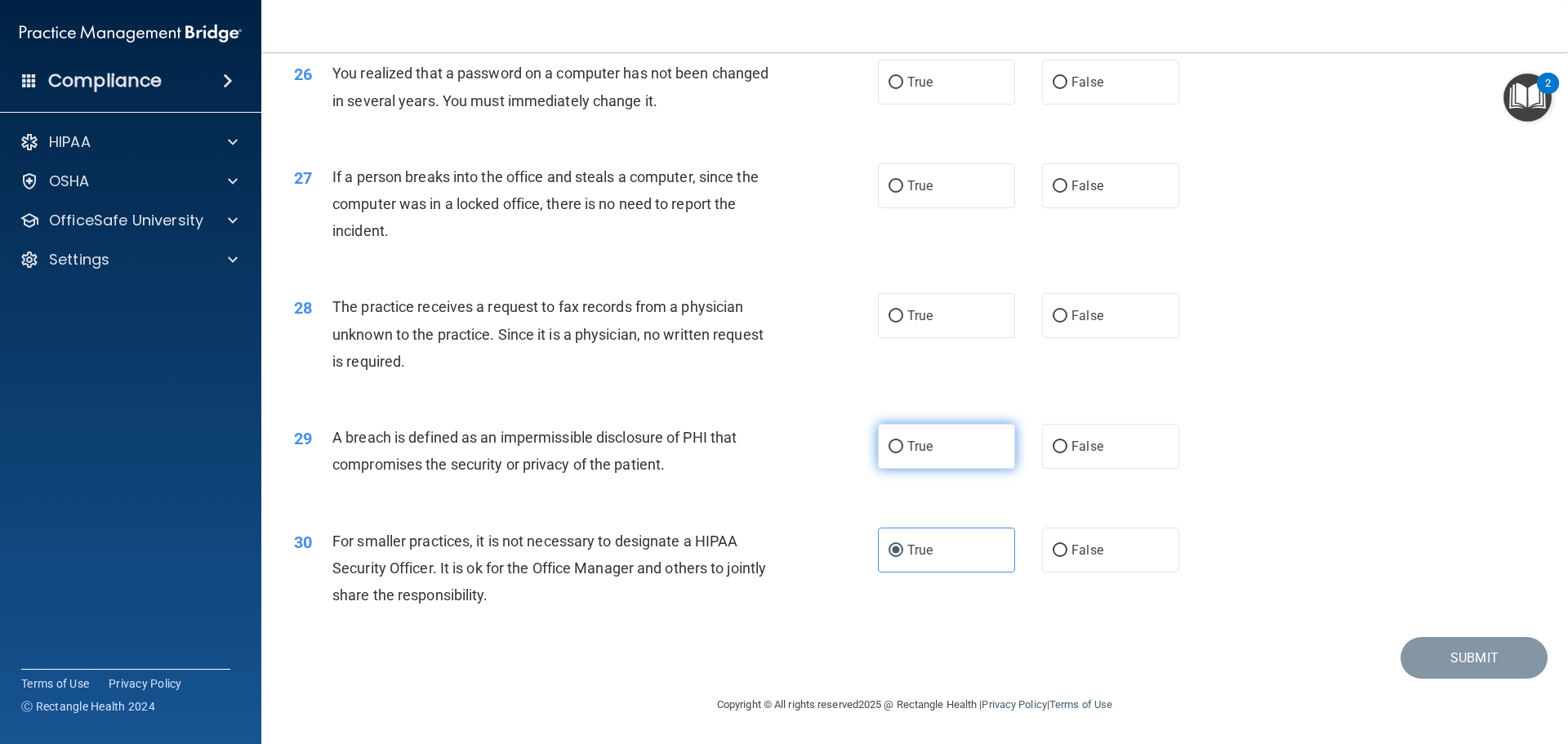
radio input "true"
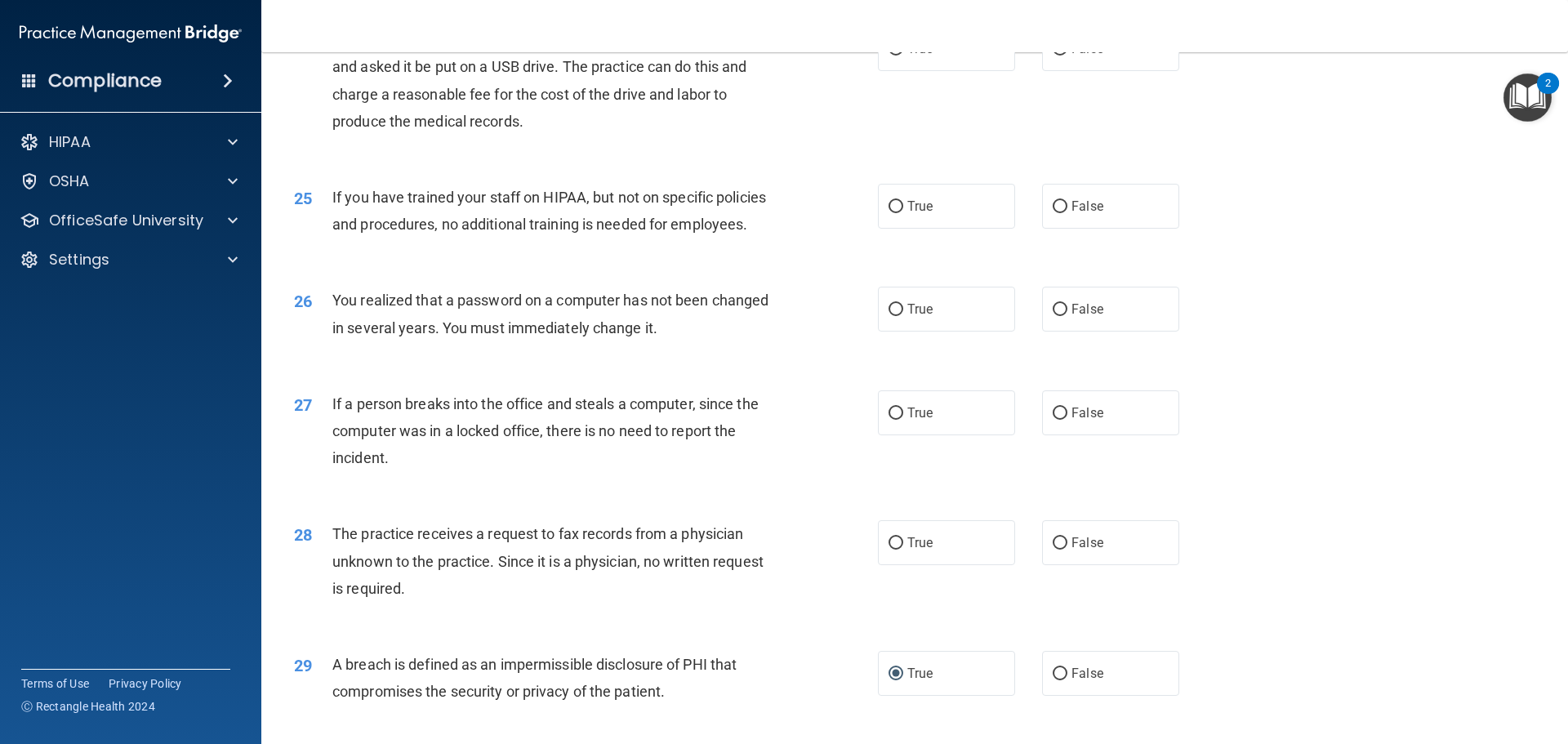
scroll to position [2794, 0]
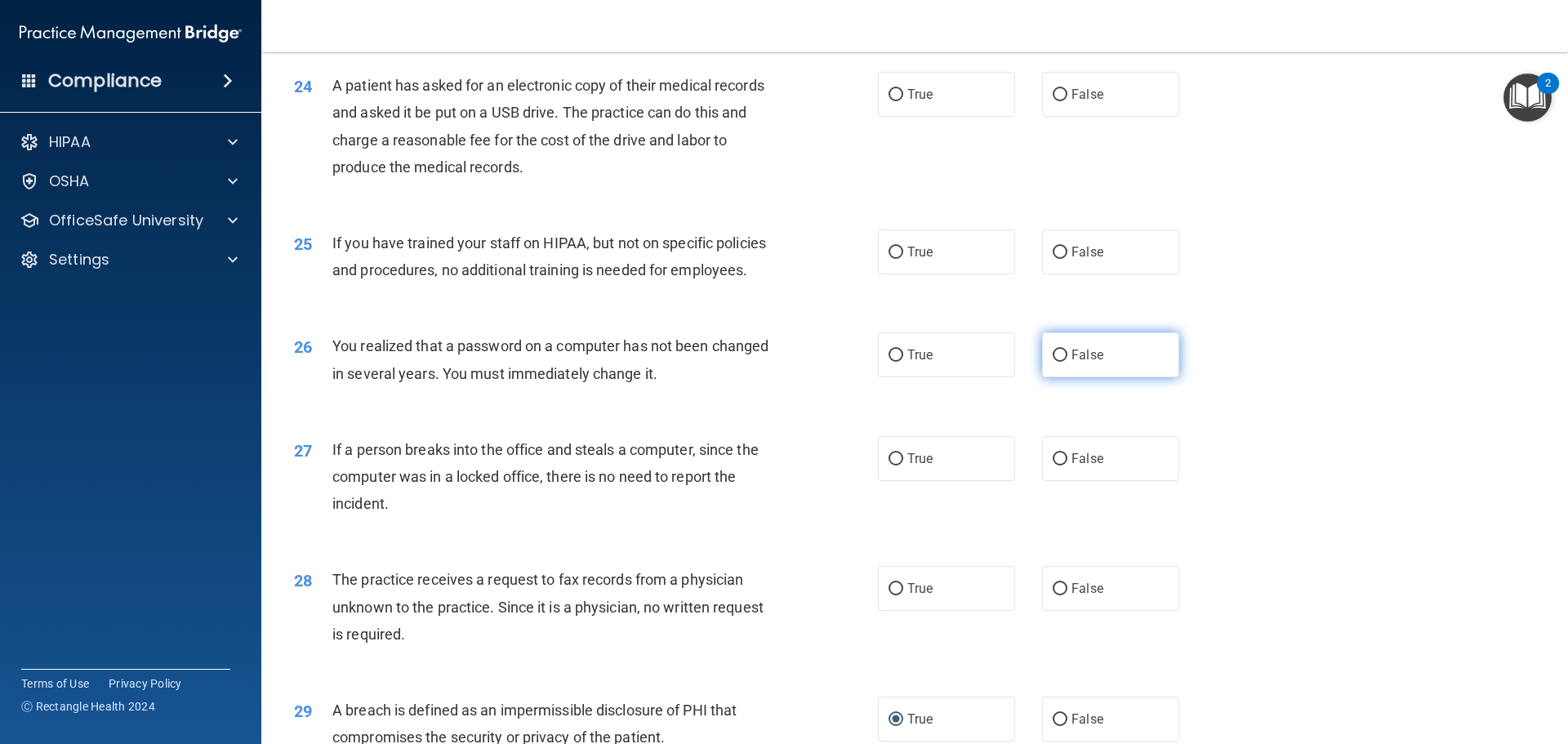
click at [1060, 377] on label "False" at bounding box center [1110, 355] width 137 height 45
click at [1060, 362] on input "False" at bounding box center [1060, 355] width 15 height 12
radio input "true"
click at [1070, 481] on label "False" at bounding box center [1110, 459] width 137 height 45
click at [1068, 465] on input "False" at bounding box center [1060, 459] width 15 height 12
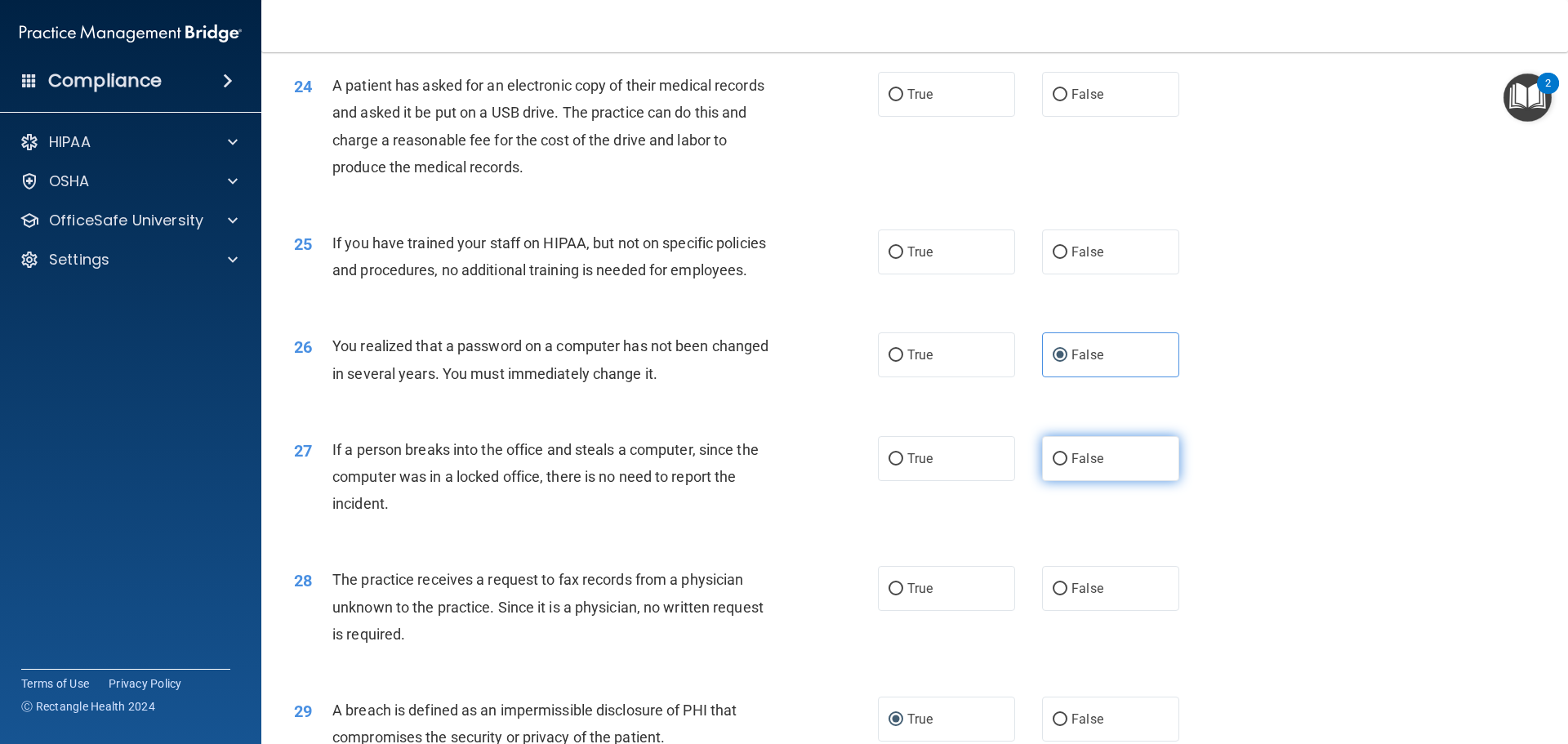
radio input "true"
click at [1061, 611] on label "False" at bounding box center [1110, 589] width 137 height 45
click at [1061, 596] on input "False" at bounding box center [1060, 589] width 15 height 12
radio input "true"
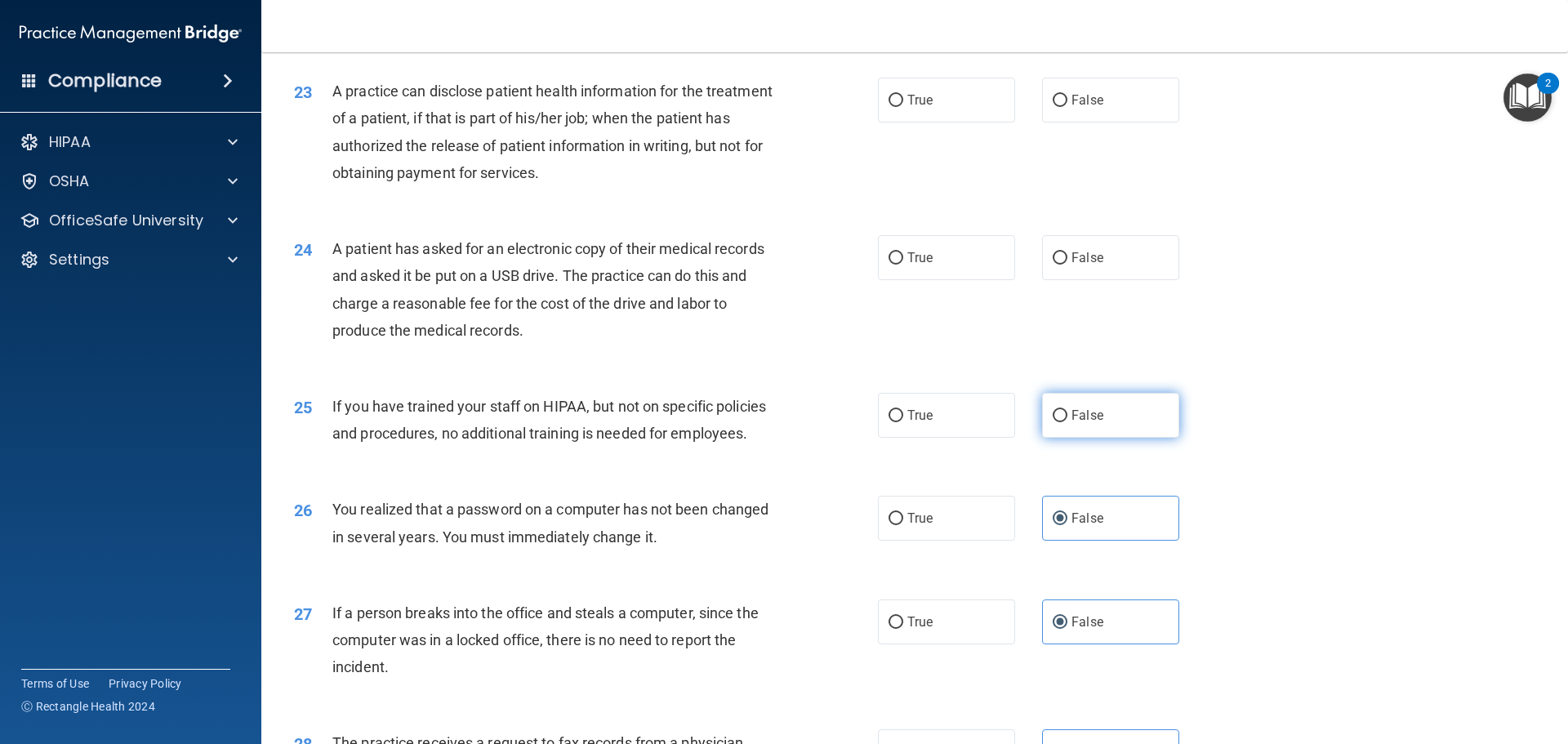
click at [1054, 438] on label "False" at bounding box center [1110, 415] width 137 height 45
click at [1054, 423] on input "False" at bounding box center [1060, 416] width 15 height 12
radio input "true"
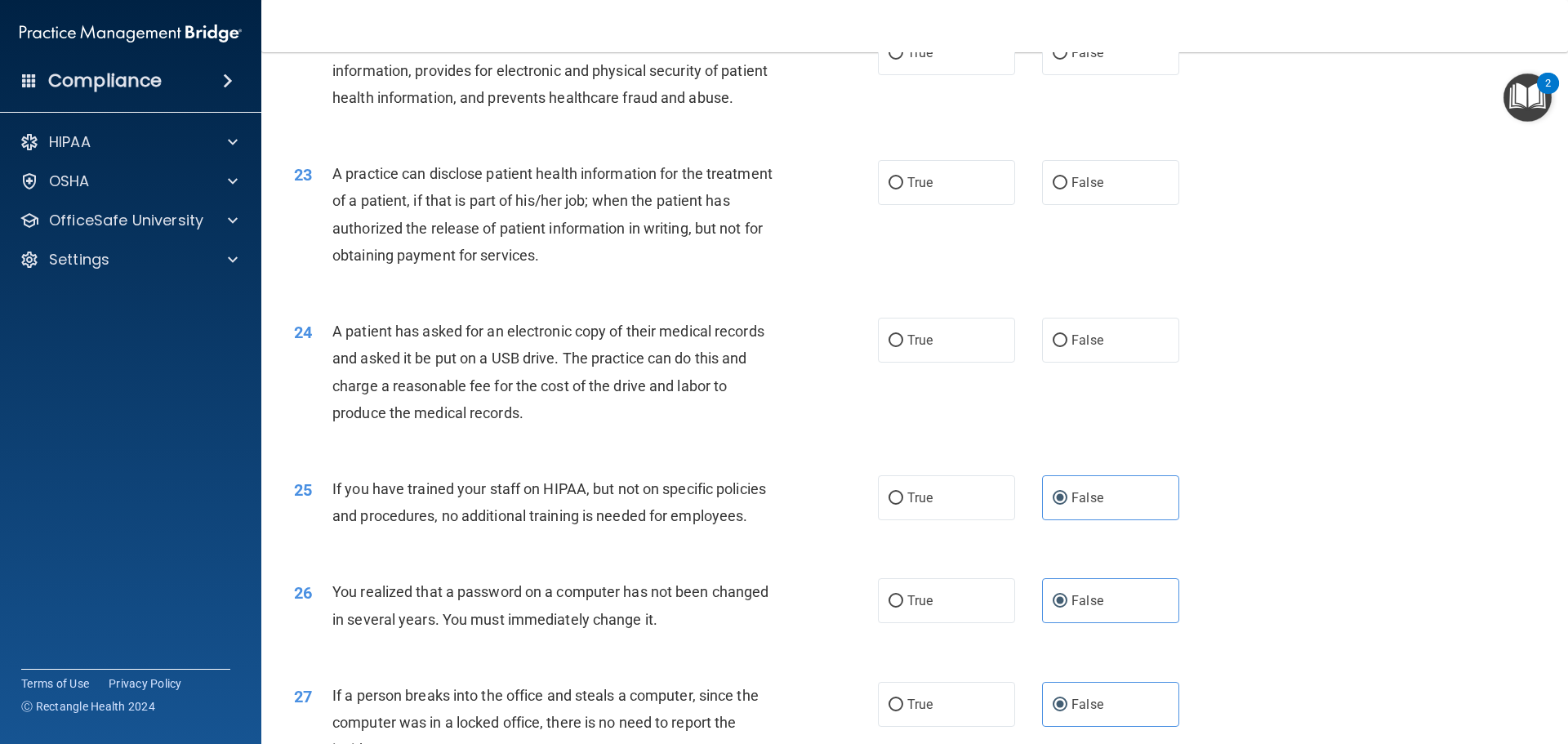
scroll to position [2467, 0]
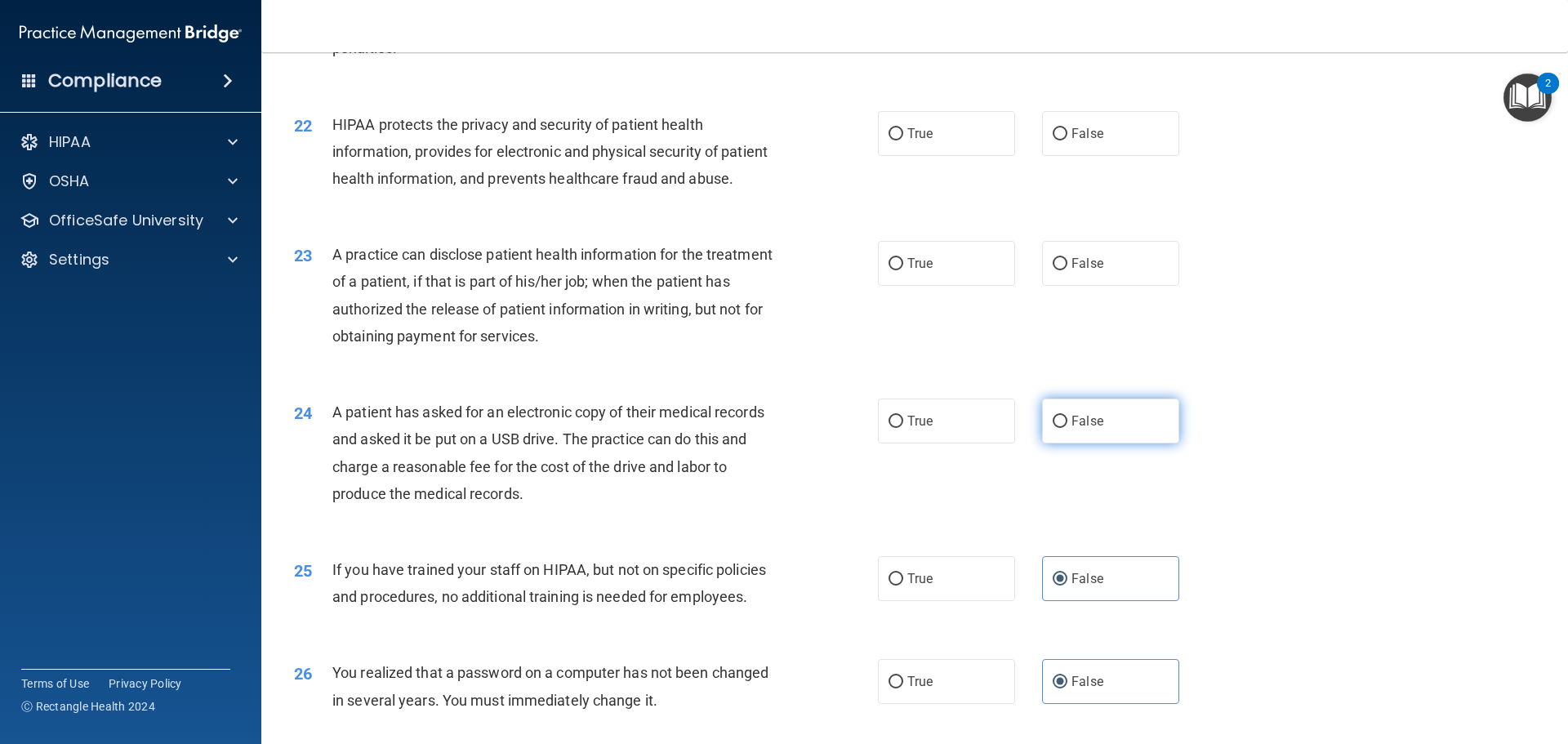
click at [1054, 443] on label "False" at bounding box center [1110, 421] width 137 height 45
click at [1054, 428] on input "False" at bounding box center [1060, 422] width 15 height 12
radio input "true"
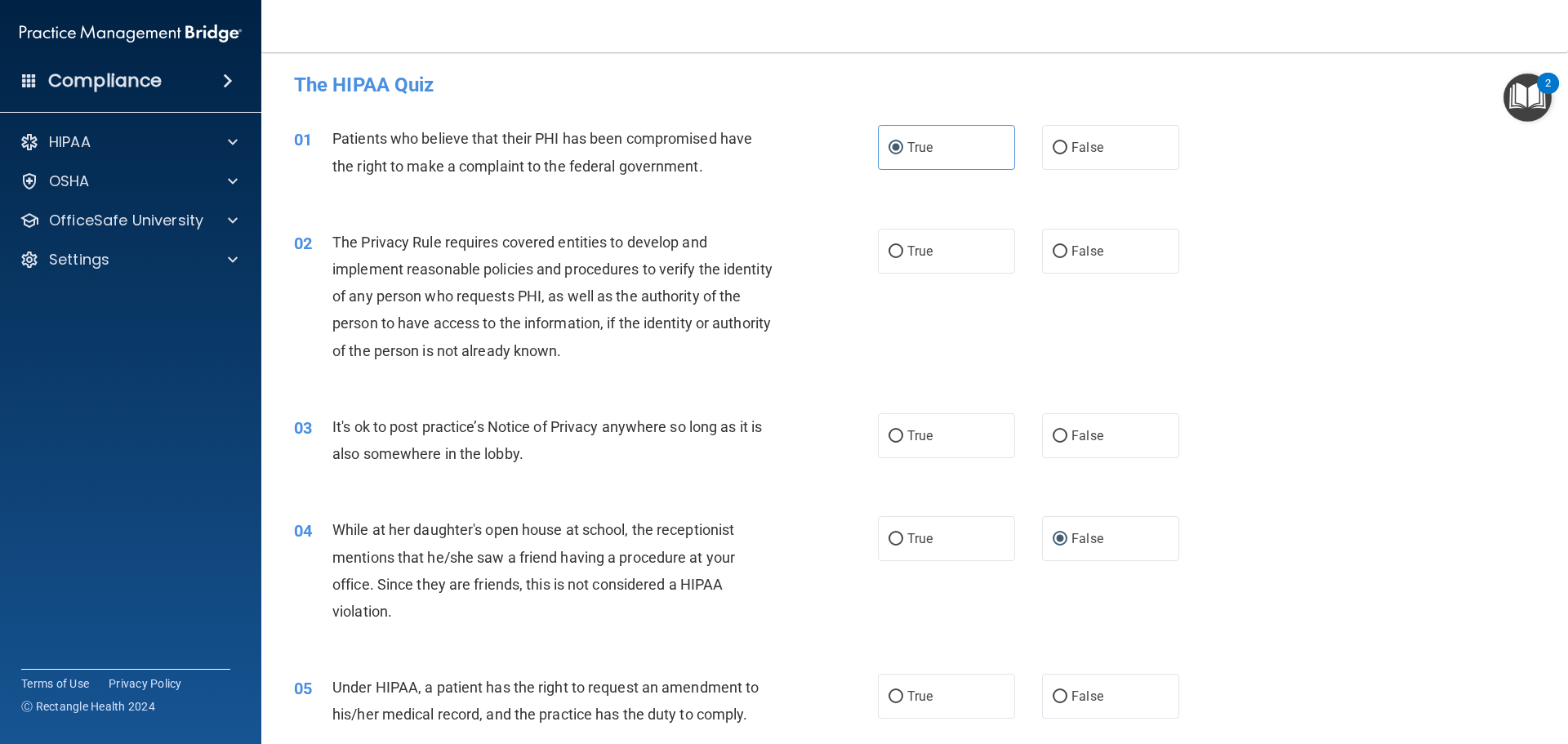
scroll to position [0, 0]
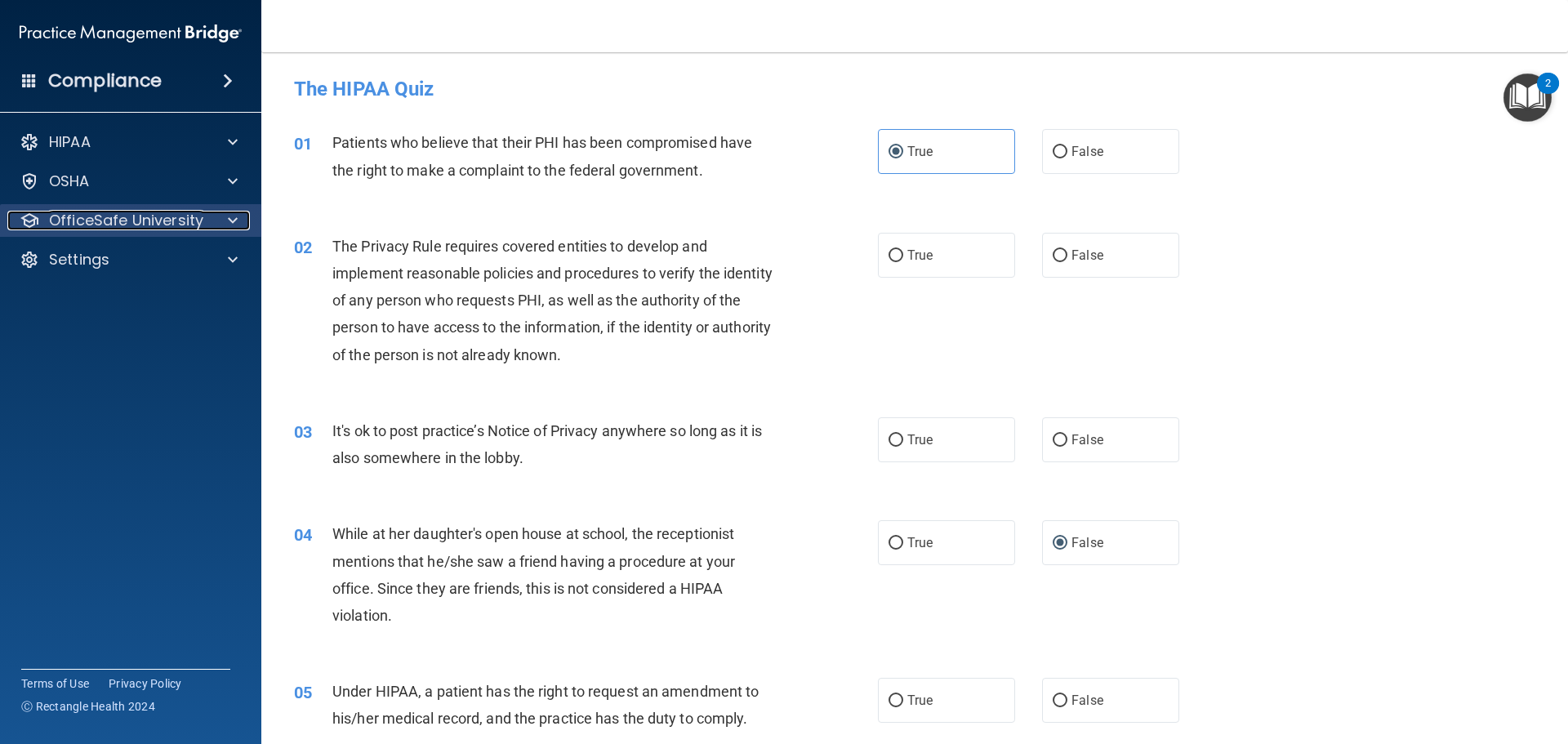
click at [159, 216] on p "OfficeSafe University" at bounding box center [126, 220] width 154 height 20
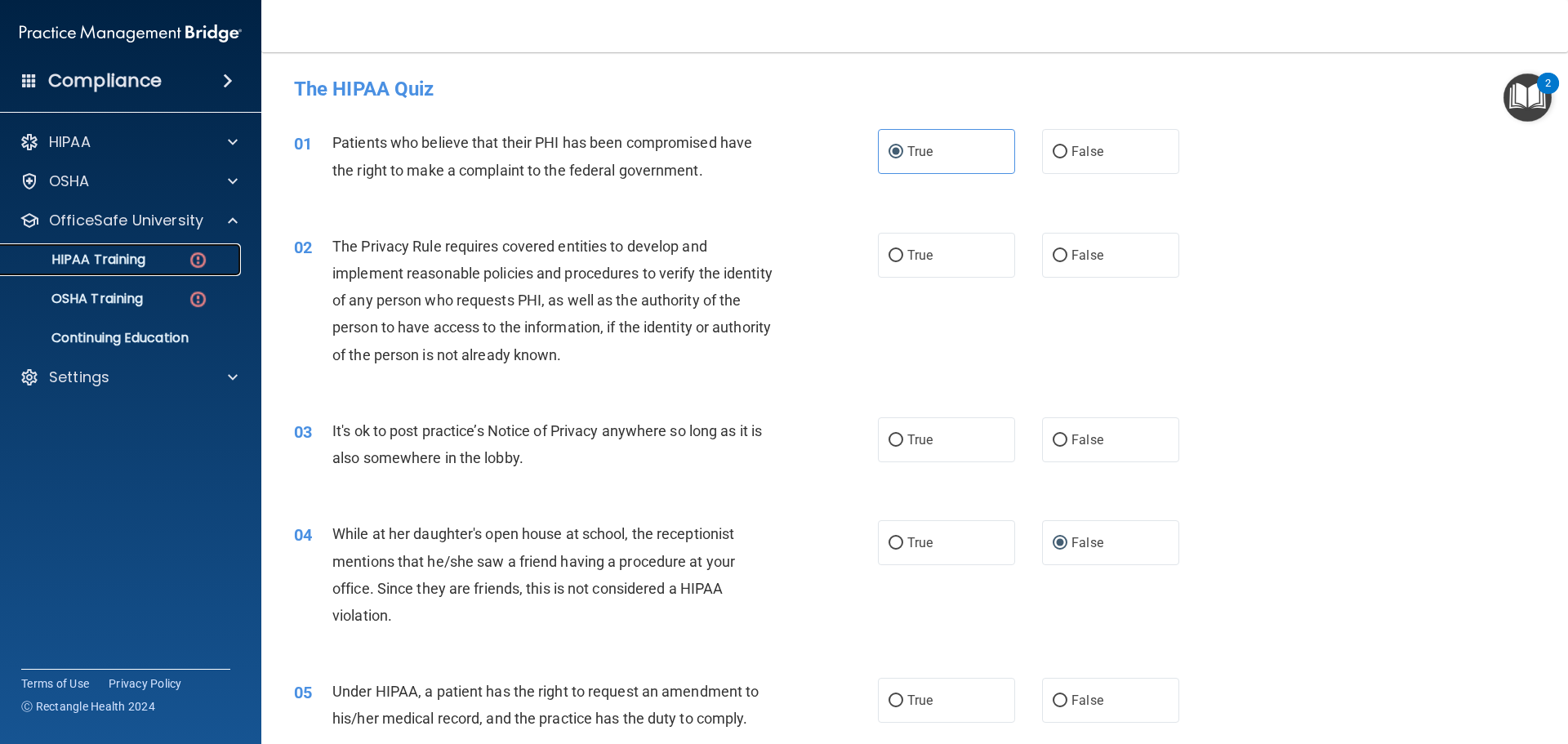
click at [158, 265] on div "HIPAA Training" at bounding box center [122, 259] width 223 height 16
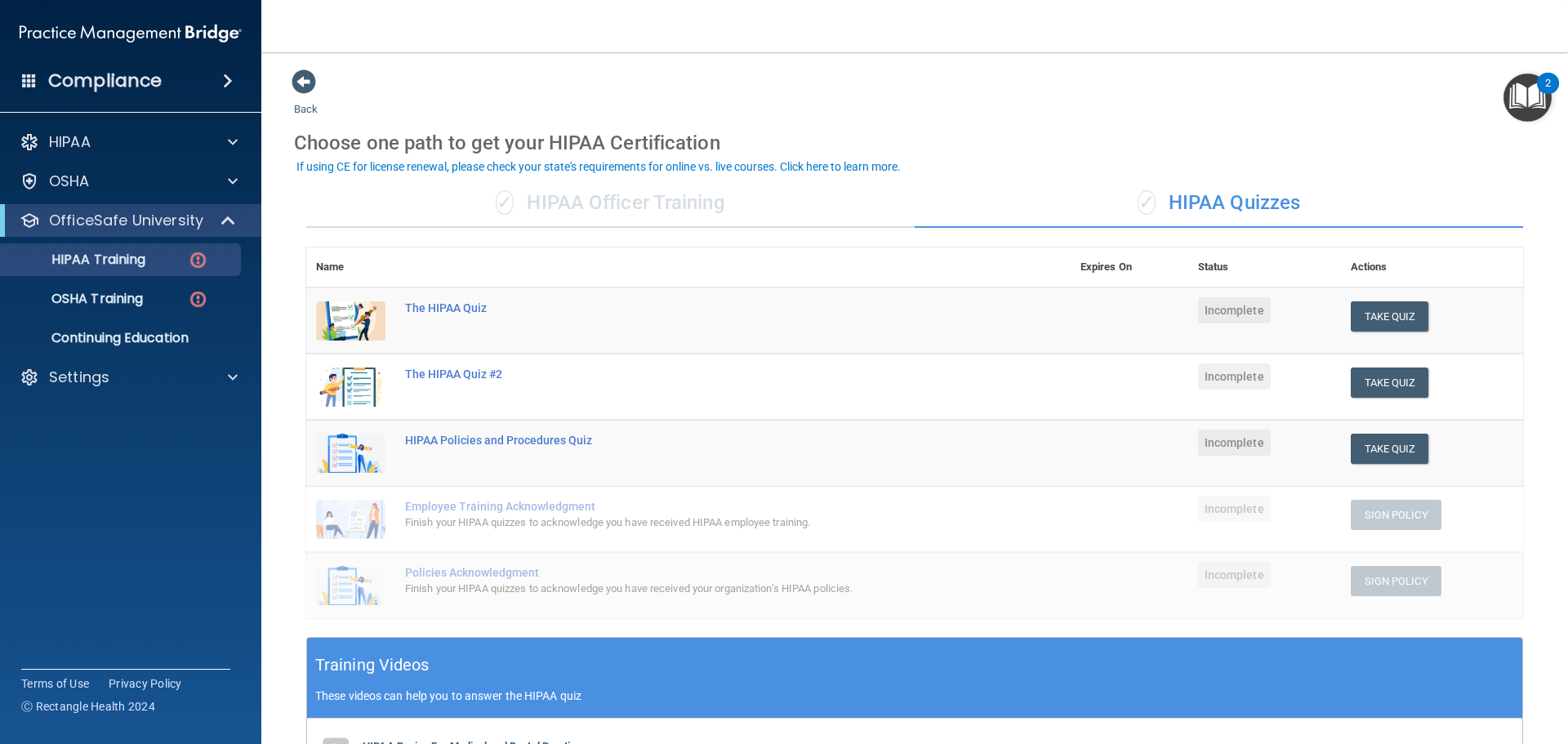
click at [650, 182] on div "✓ HIPAA Officer Training" at bounding box center [610, 203] width 608 height 49
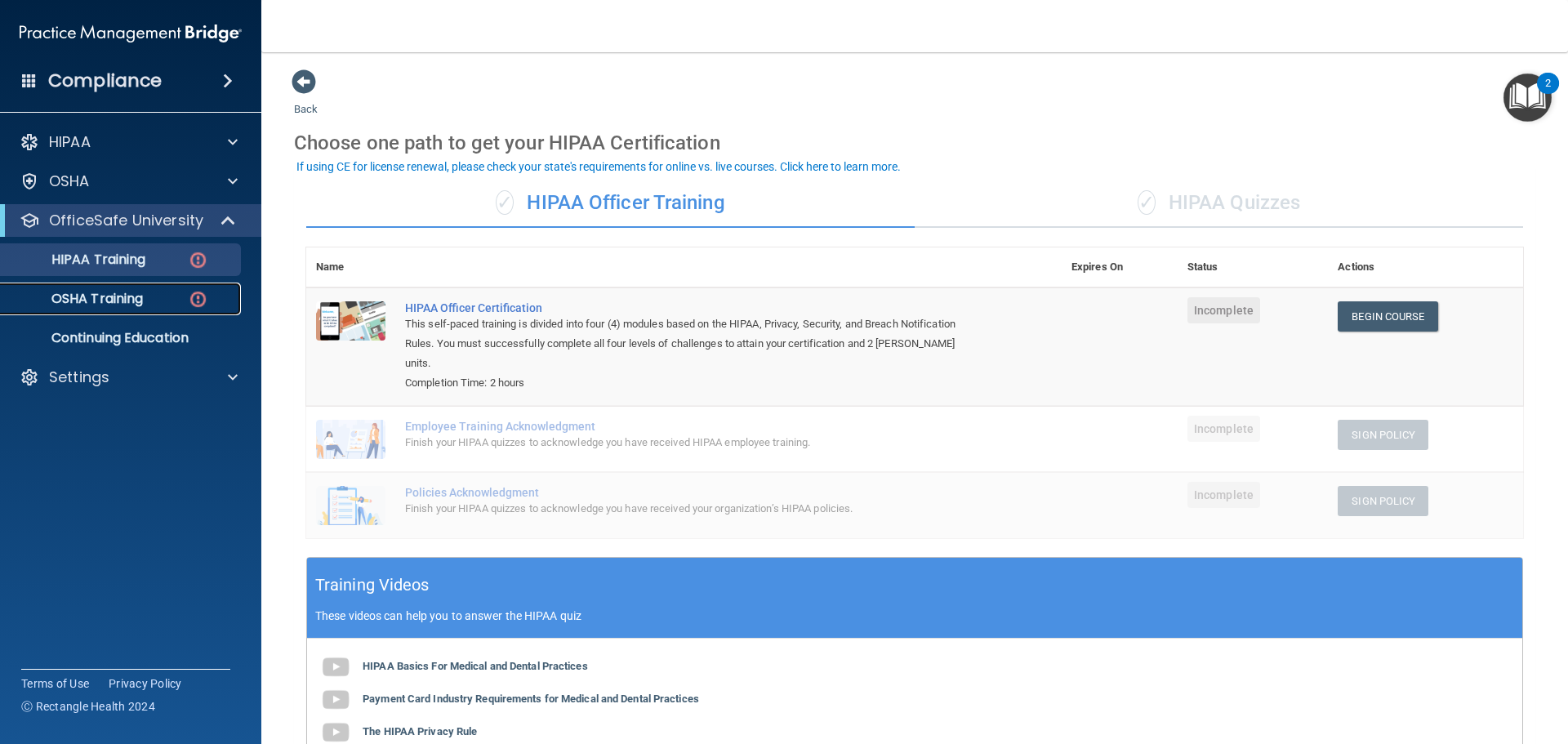
click at [201, 310] on link "OSHA Training" at bounding box center [113, 299] width 257 height 33
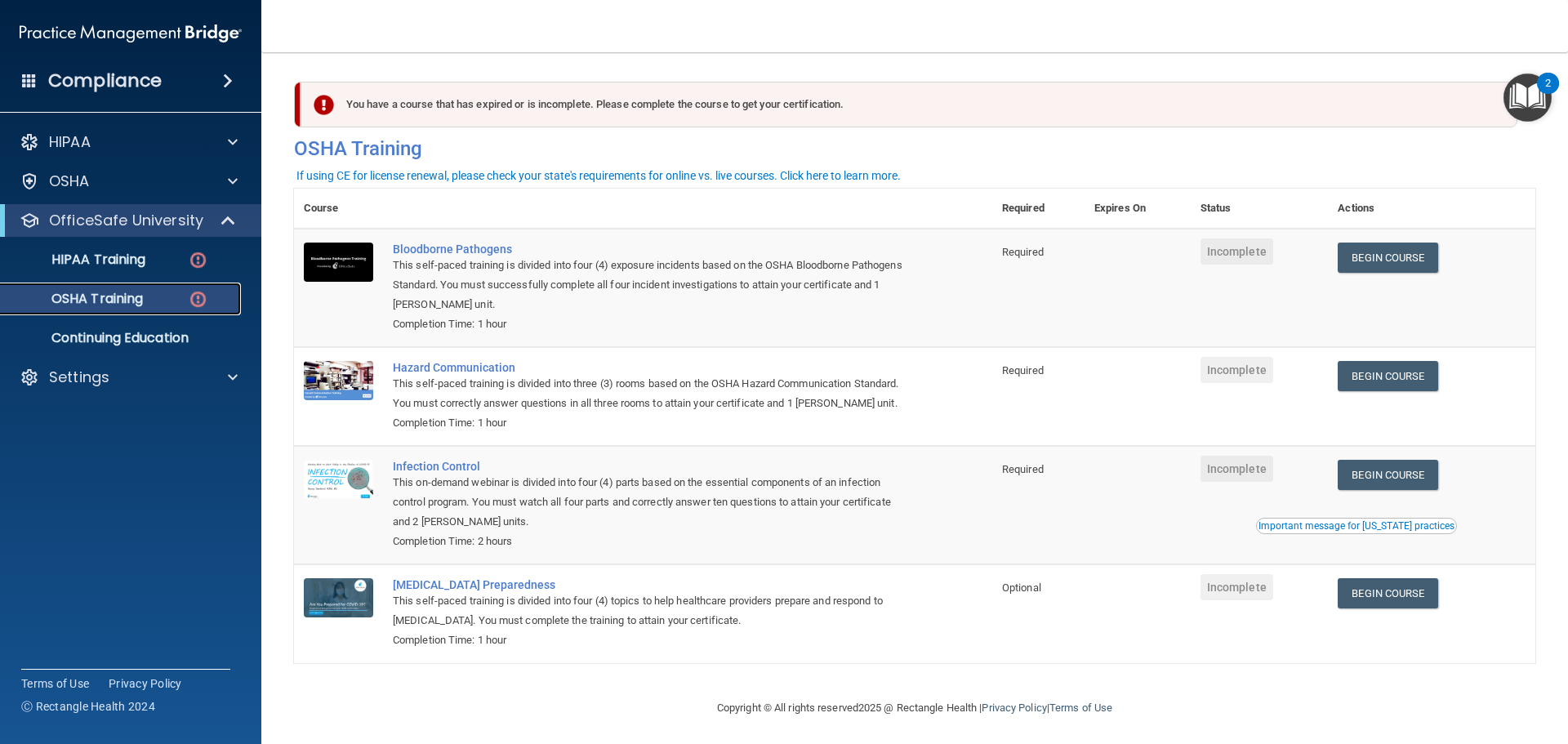
scroll to position [27, 0]
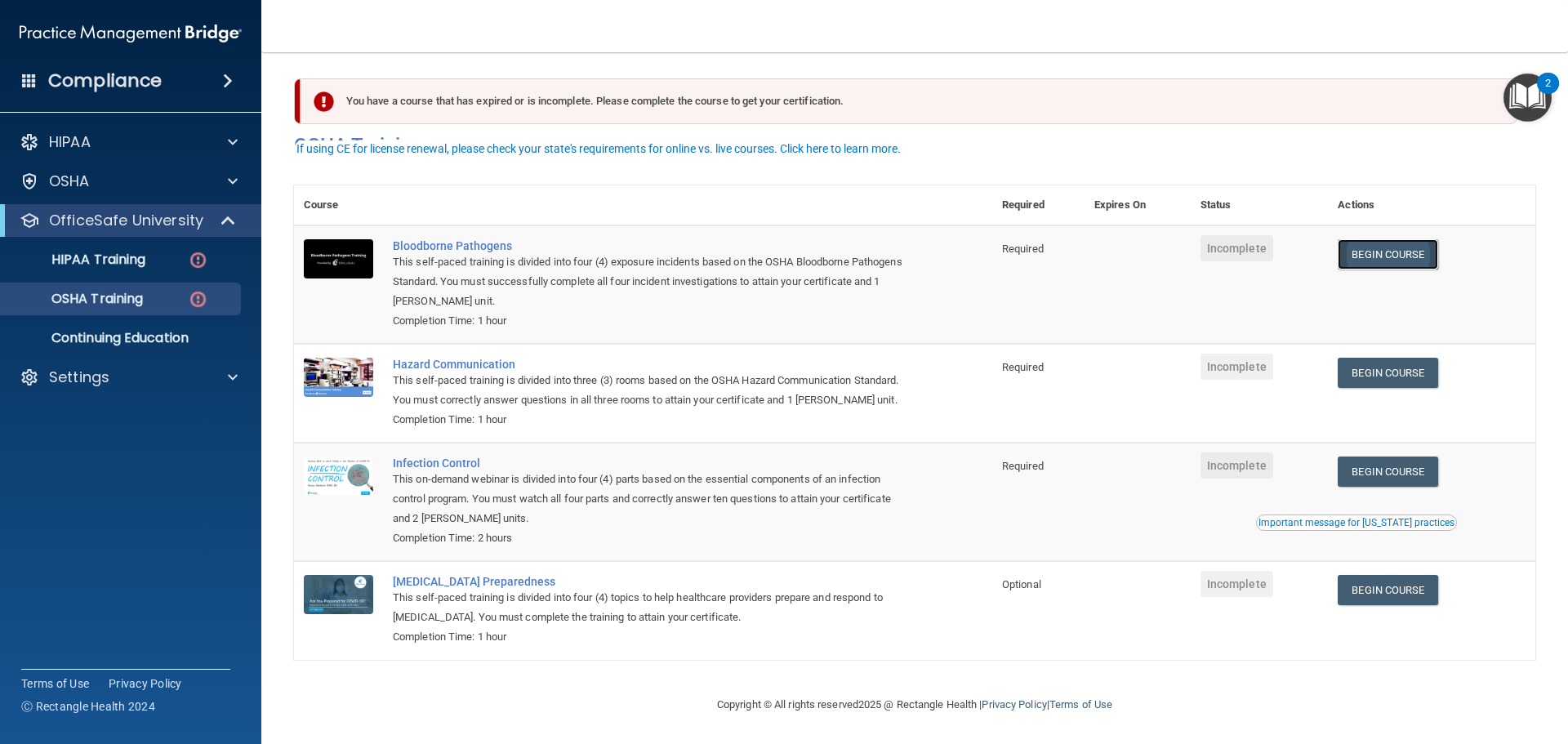
click at [1369, 239] on link "Begin Course" at bounding box center [1387, 254] width 99 height 30
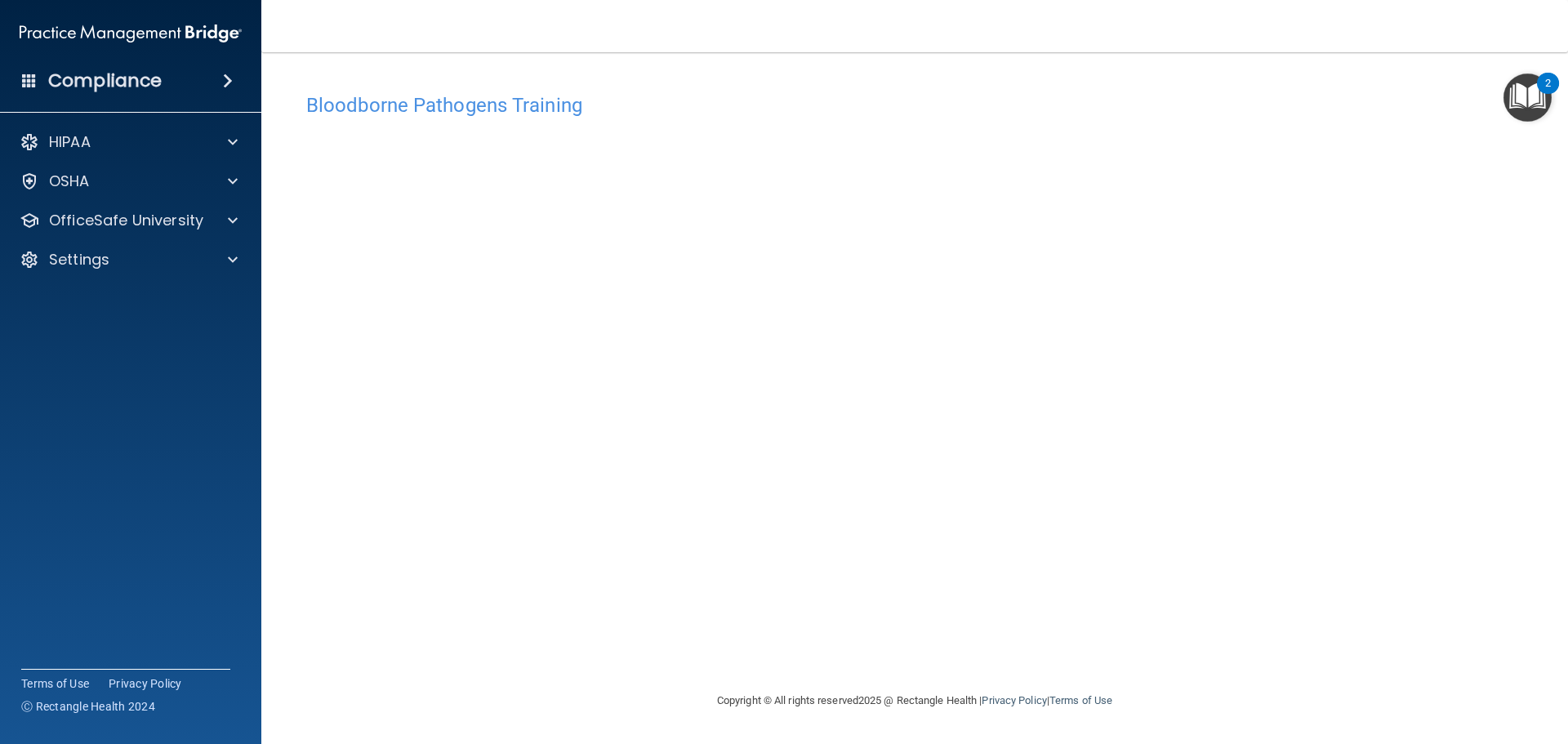
click at [638, 644] on div "Bloodborne Pathogens Training This course doesn’t expire until . Are you sure y…" at bounding box center [915, 388] width 1242 height 606
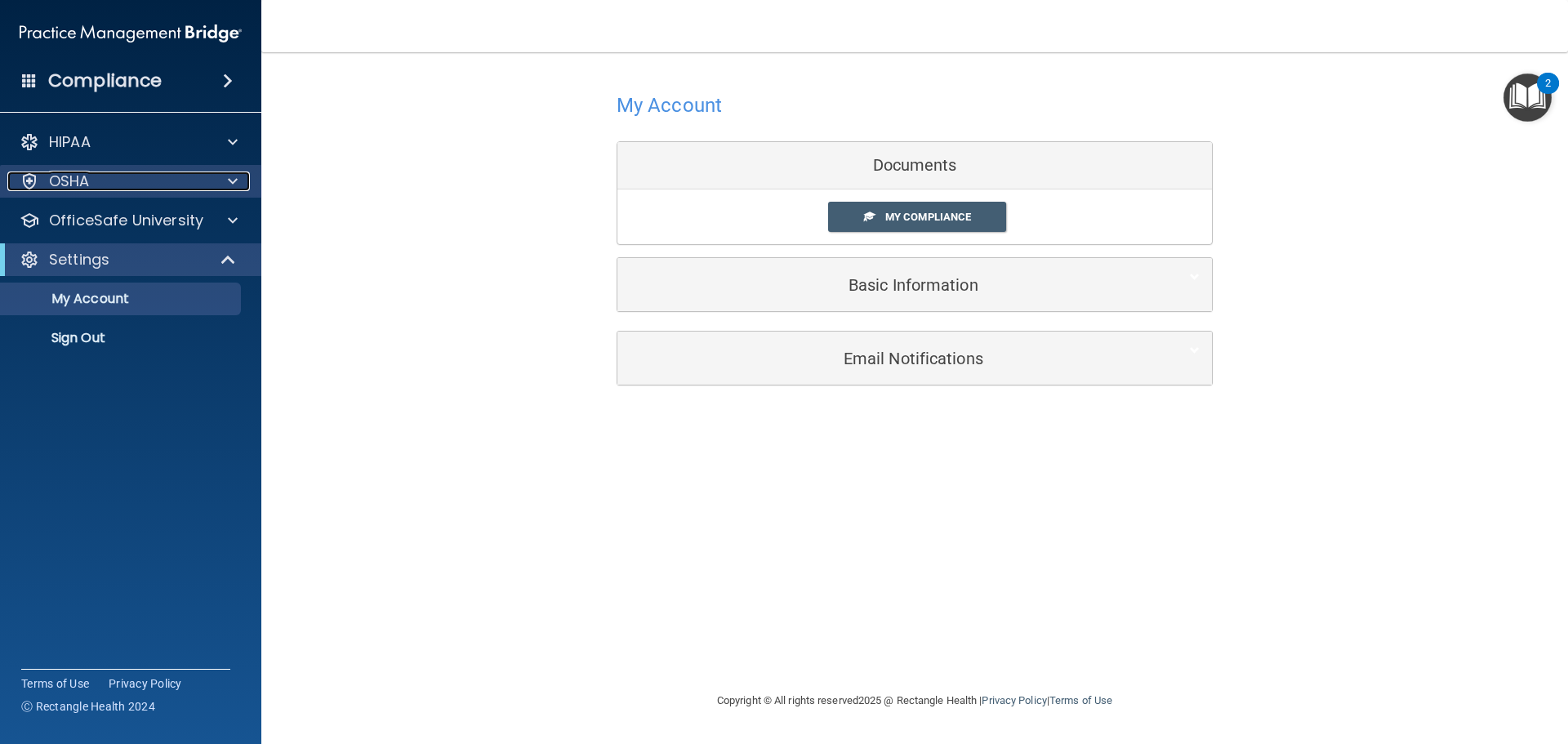
click at [219, 176] on div at bounding box center [230, 181] width 41 height 20
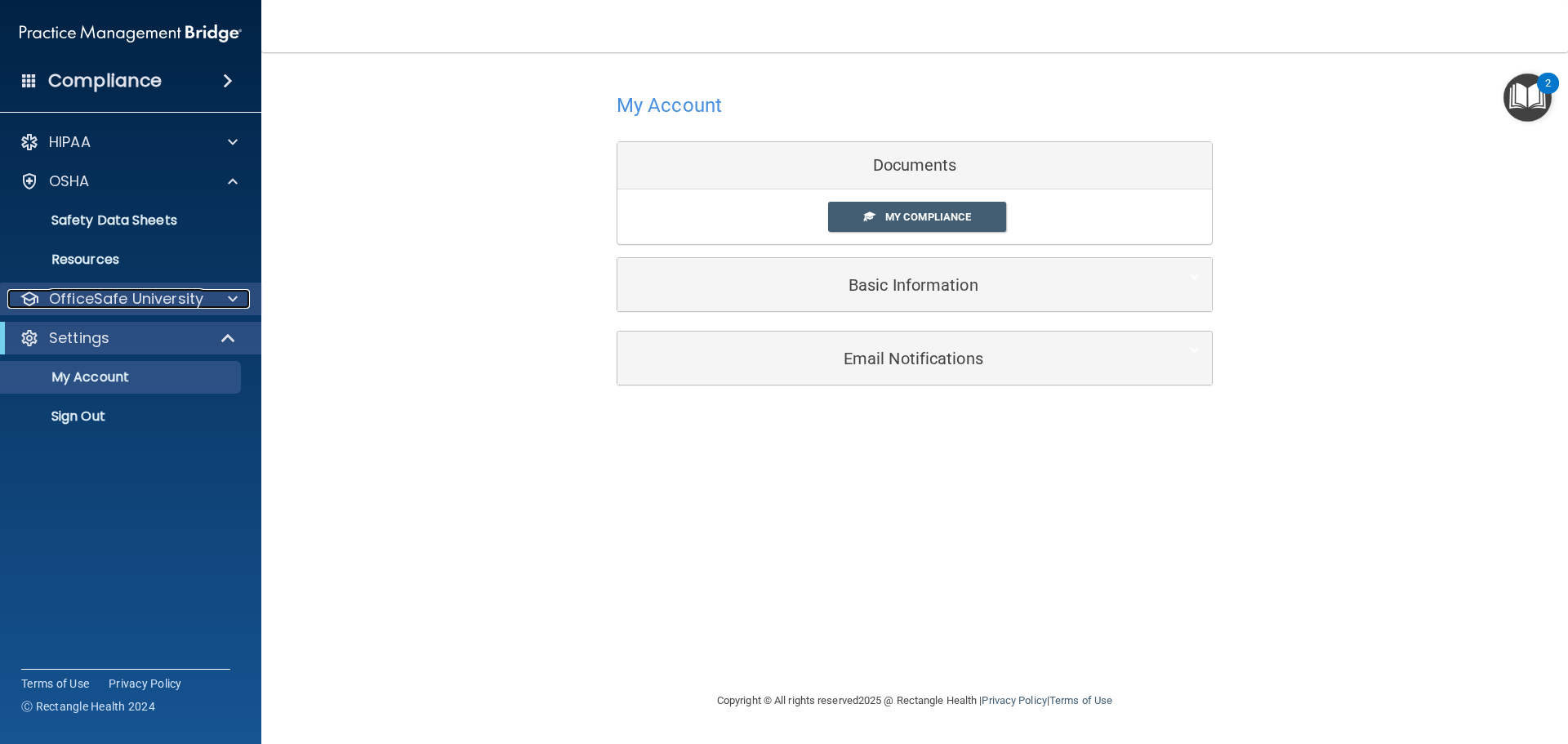
click at [160, 295] on p "OfficeSafe University" at bounding box center [126, 299] width 154 height 20
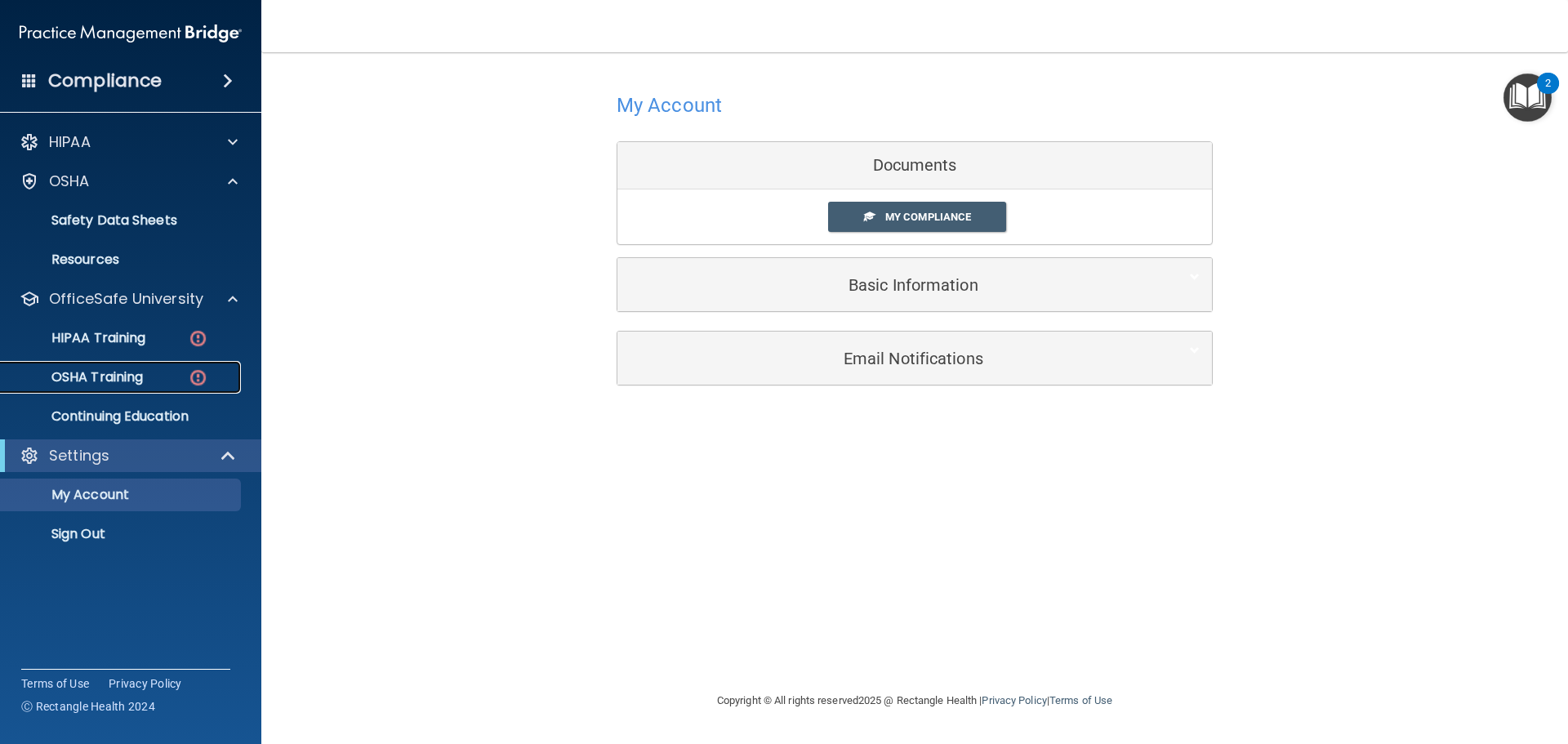
click at [163, 385] on div "OSHA Training" at bounding box center [122, 376] width 223 height 16
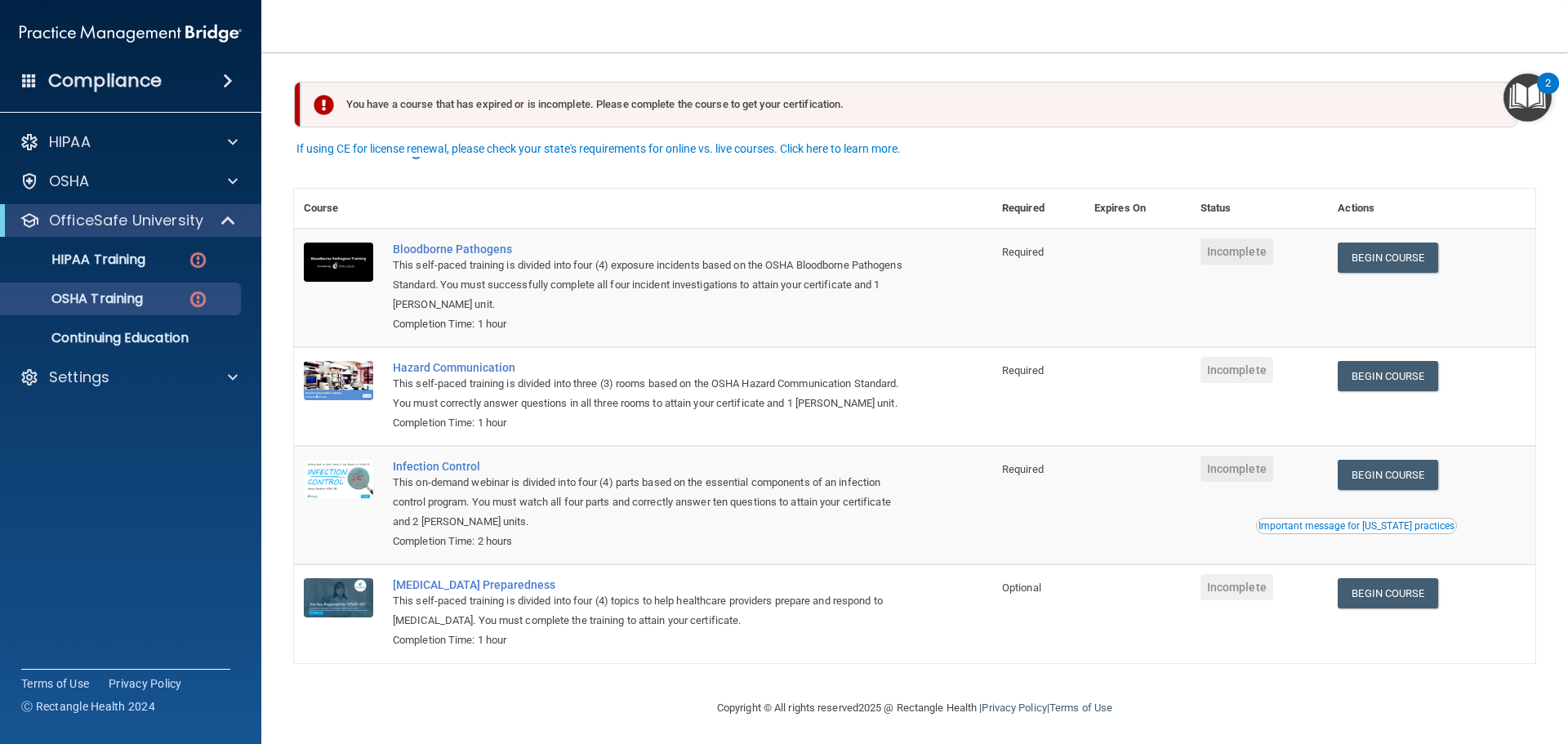
scroll to position [27, 0]
